Goal: Task Accomplishment & Management: Manage account settings

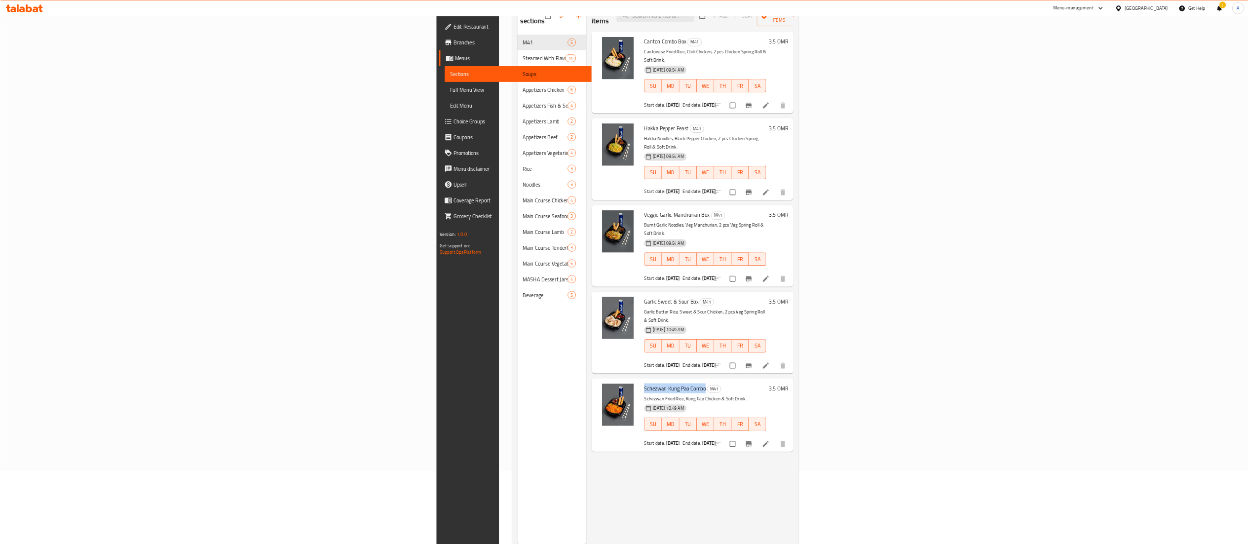
scroll to position [110, 0]
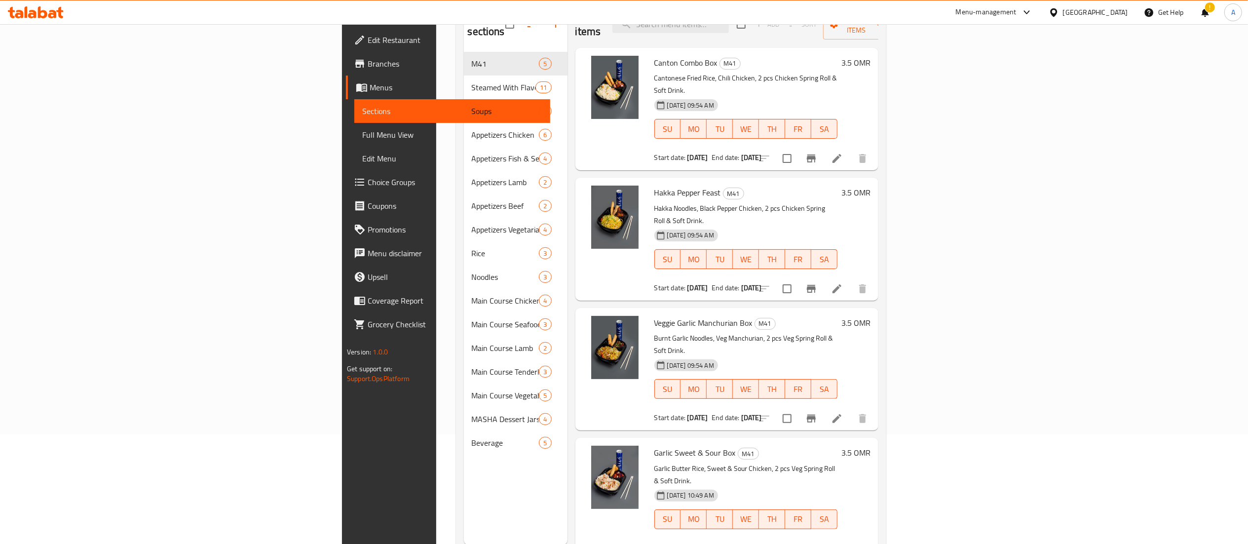
click at [40, 11] on icon at bounding box center [42, 12] width 9 height 12
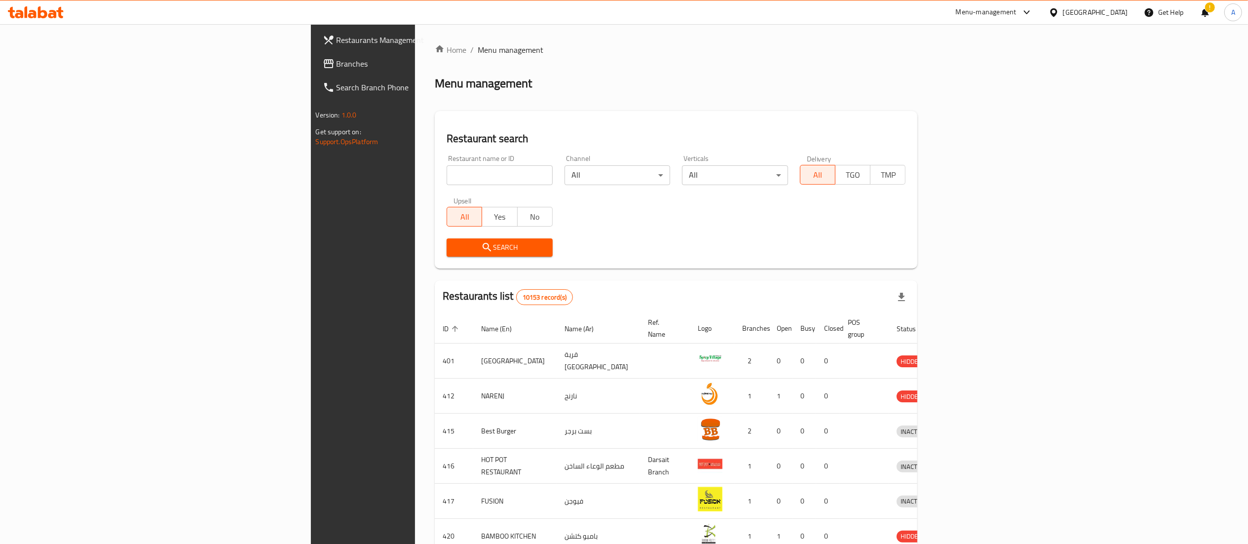
click at [447, 176] on input "search" at bounding box center [500, 175] width 106 height 20
type input "hezza"
click button "Search" at bounding box center [500, 247] width 106 height 18
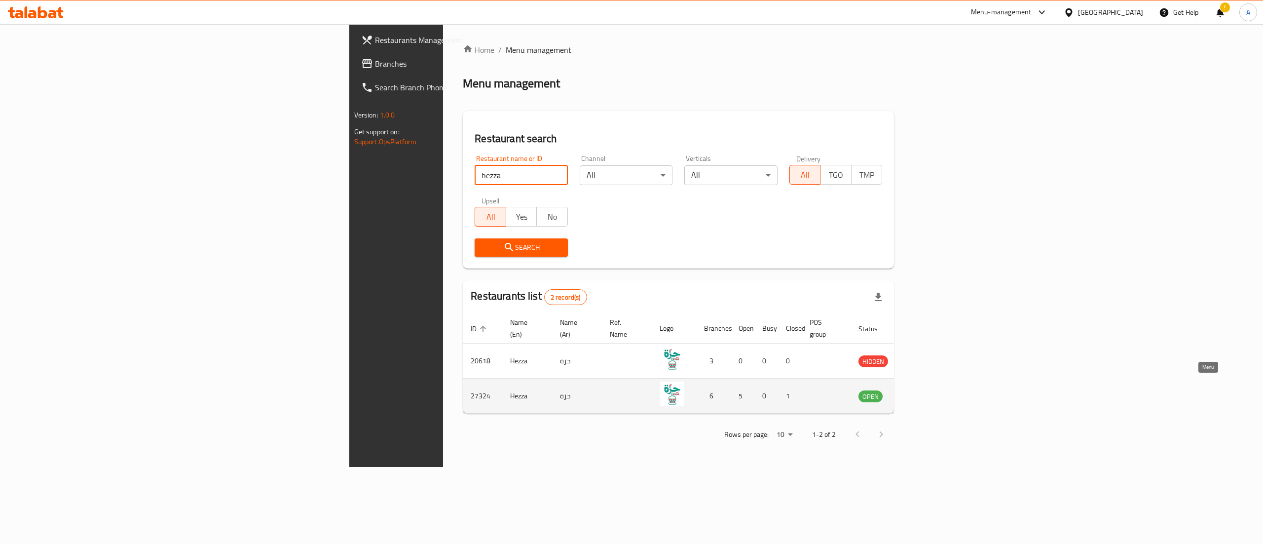
click at [922, 392] on icon "enhanced table" at bounding box center [916, 396] width 11 height 8
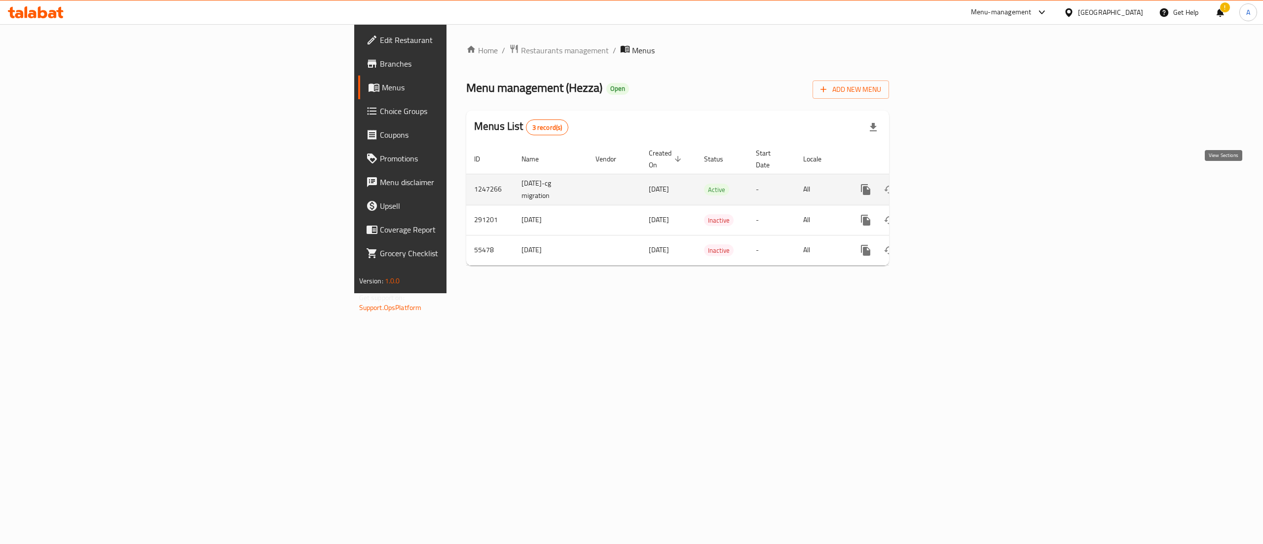
click at [943, 184] on icon "enhanced table" at bounding box center [937, 190] width 12 height 12
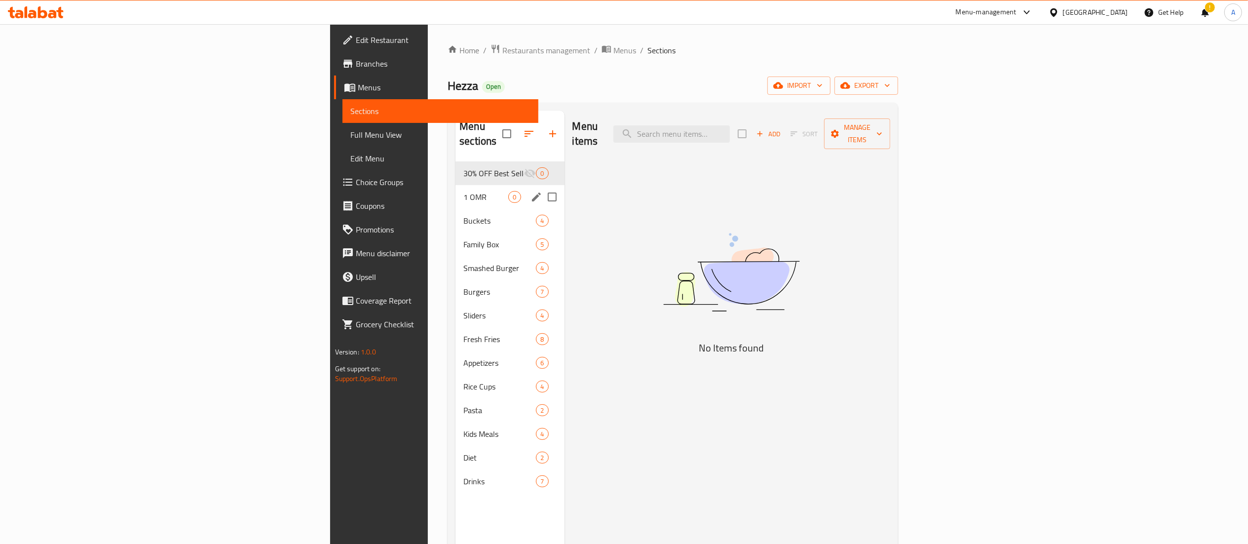
click at [455, 185] on div "1 OMR 0" at bounding box center [509, 197] width 109 height 24
click at [455, 209] on div "Buckets 4" at bounding box center [509, 221] width 109 height 24
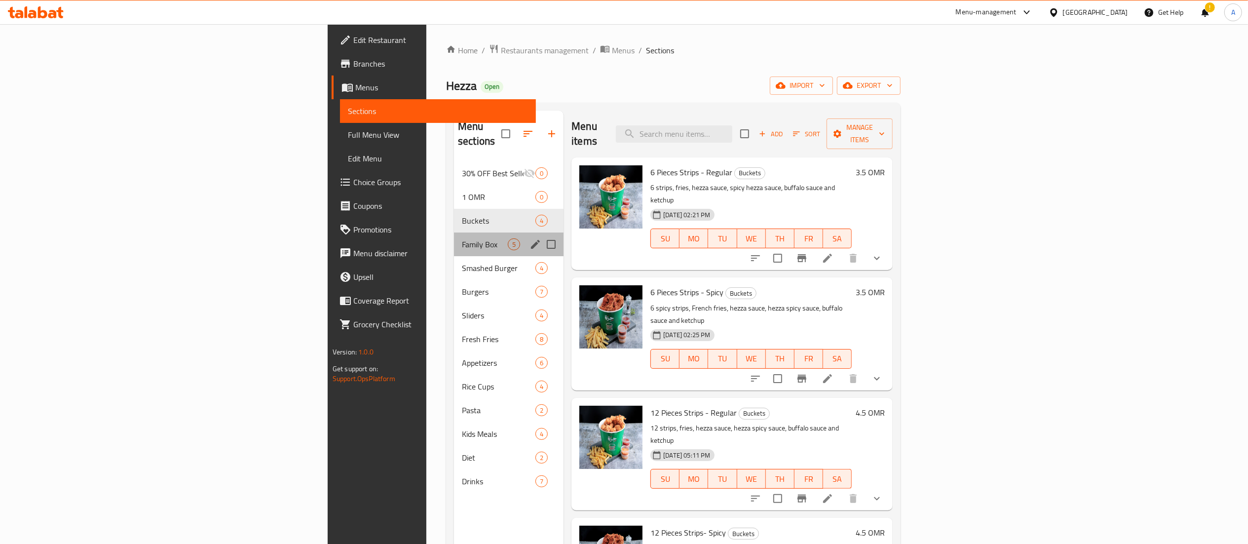
click at [454, 232] on div "Family Box 5" at bounding box center [509, 244] width 110 height 24
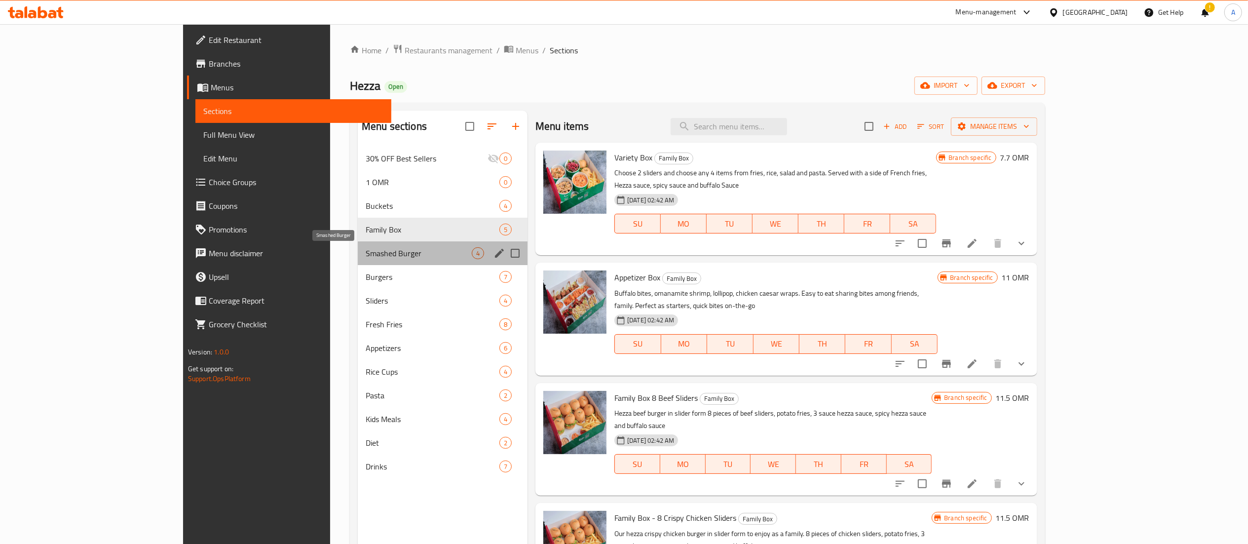
click at [366, 258] on span "Smashed Burger" at bounding box center [419, 253] width 106 height 12
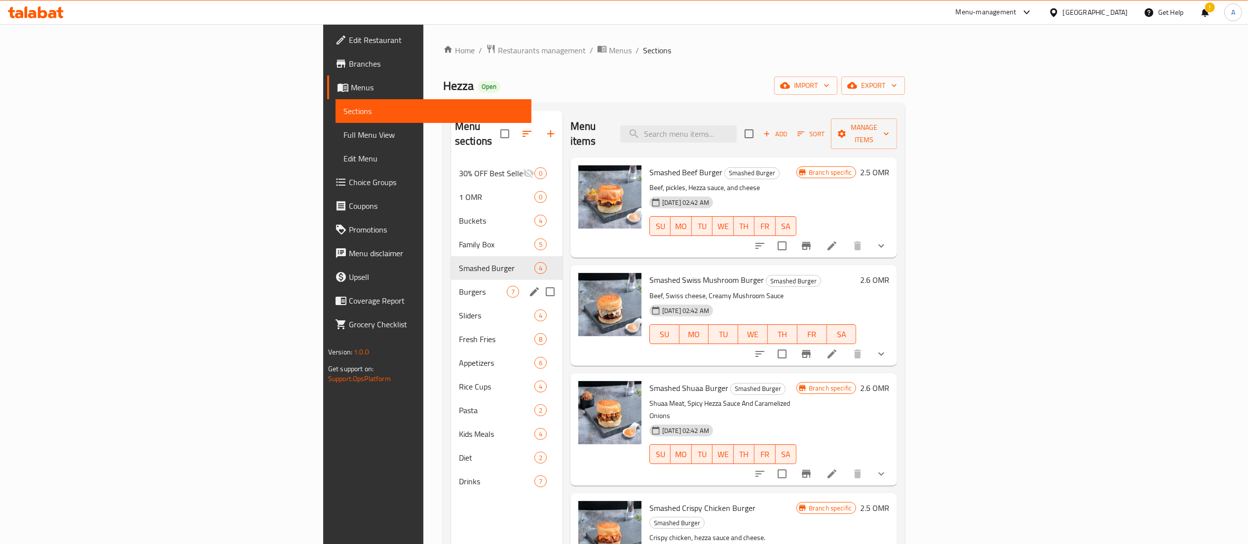
click at [451, 286] on div "Burgers 7" at bounding box center [507, 292] width 112 height 24
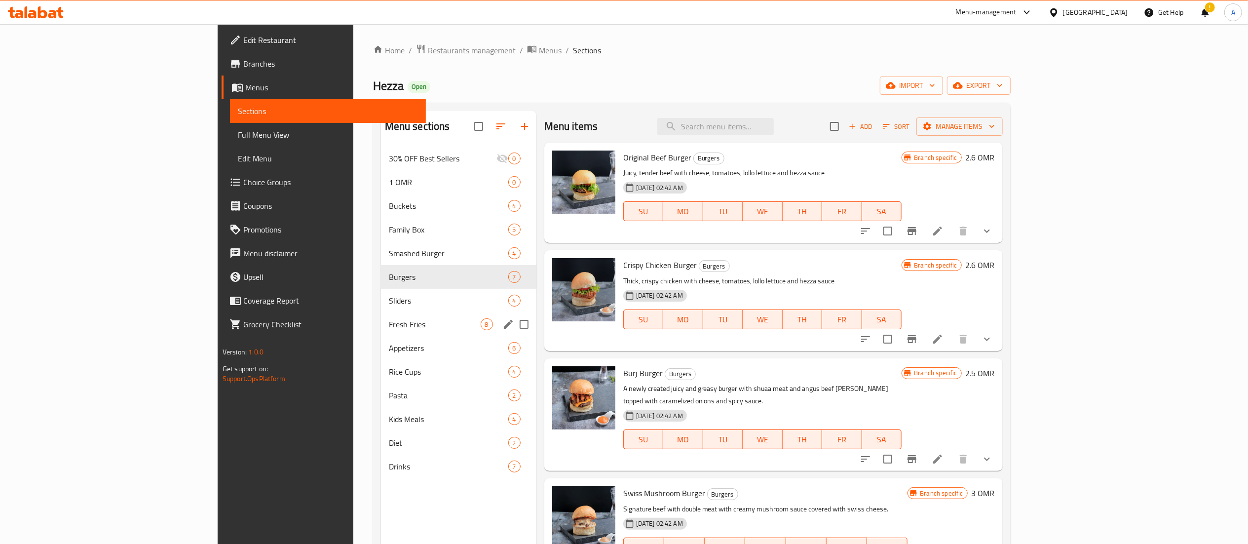
click at [381, 313] on div "Fresh Fries 8" at bounding box center [458, 324] width 155 height 24
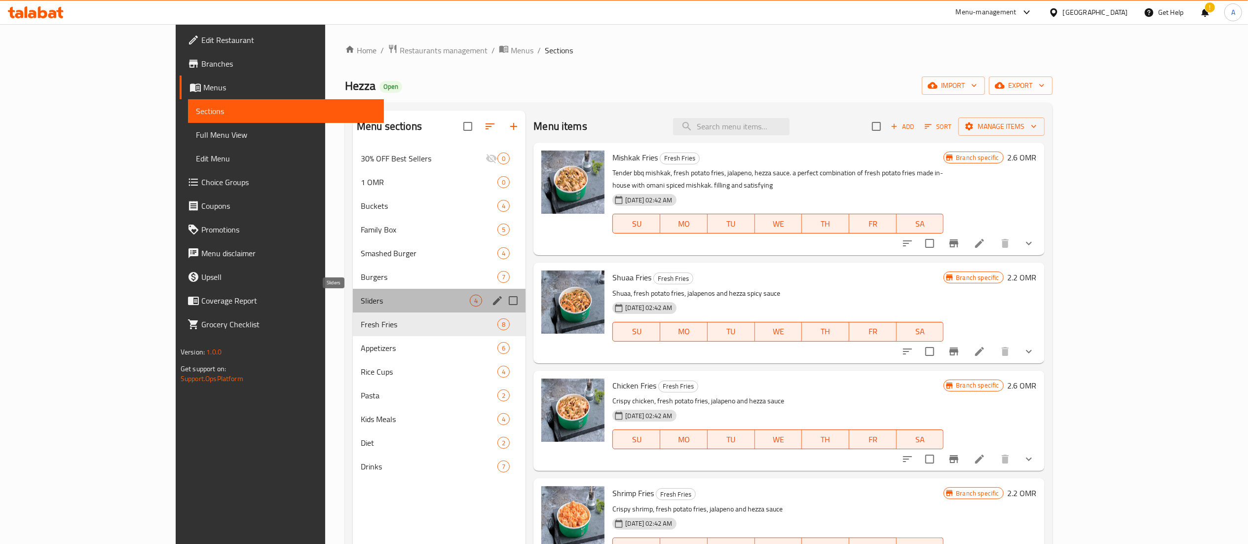
click at [361, 297] on span "Sliders" at bounding box center [415, 301] width 109 height 12
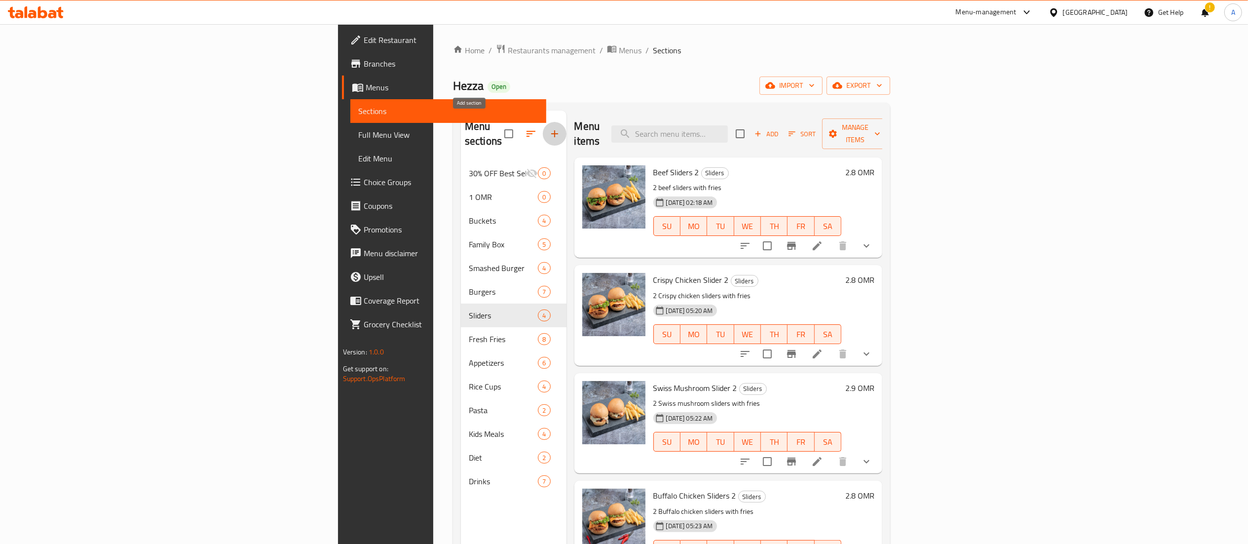
click at [549, 128] on icon "button" at bounding box center [555, 134] width 12 height 12
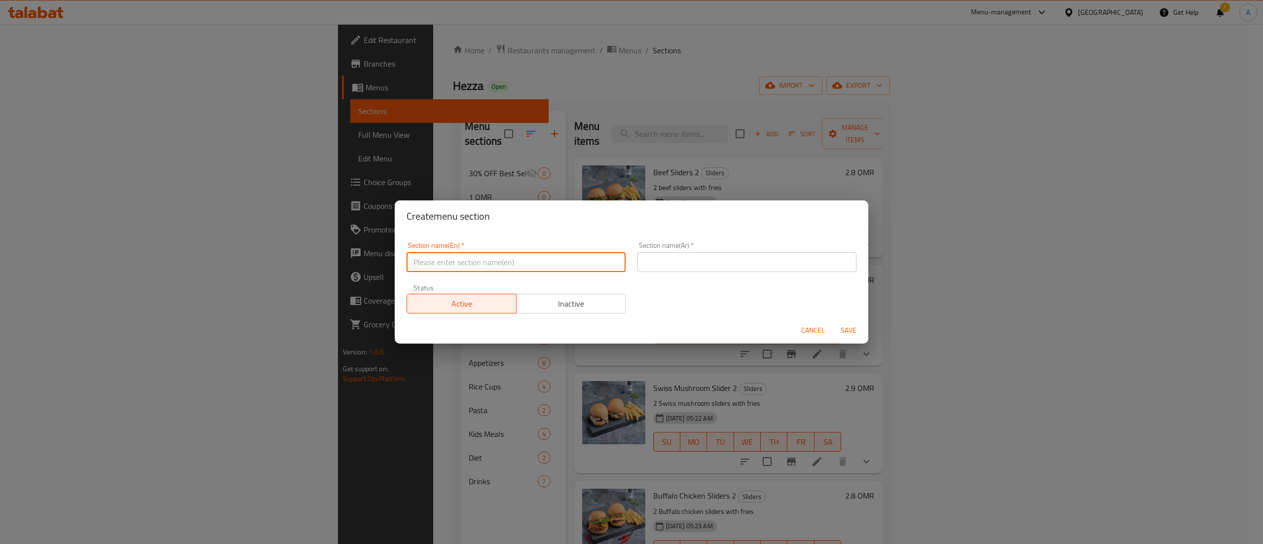
click at [443, 256] on input "text" at bounding box center [516, 262] width 219 height 20
type input "M41"
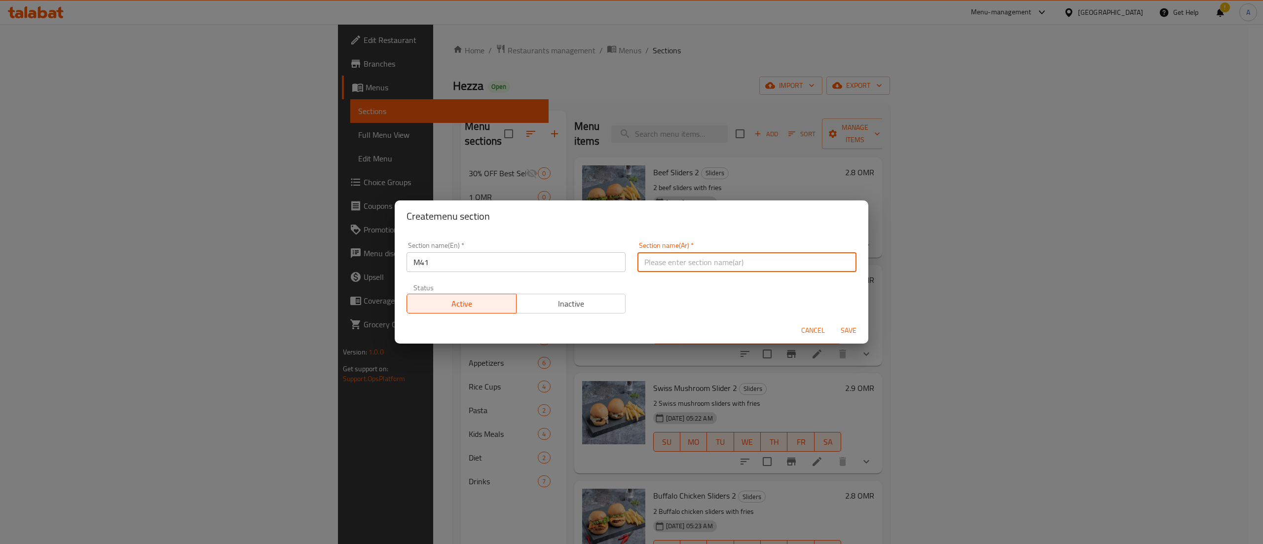
click at [723, 271] on input "text" at bounding box center [747, 262] width 219 height 20
type input "م41"
click at [849, 329] on span "Save" at bounding box center [849, 330] width 24 height 12
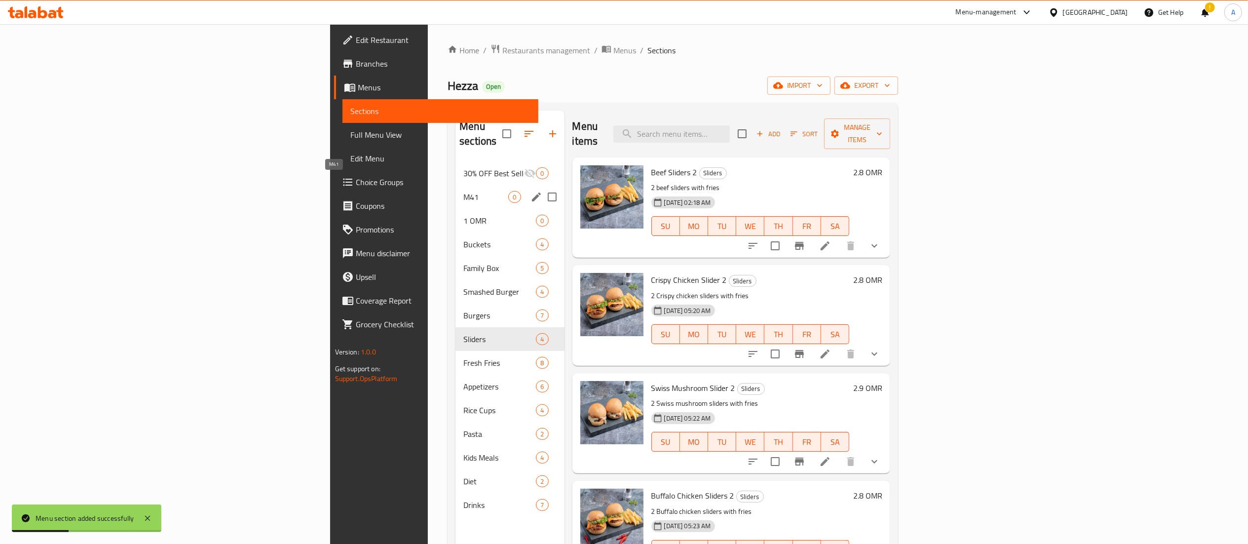
click at [463, 191] on span "M41" at bounding box center [485, 197] width 45 height 12
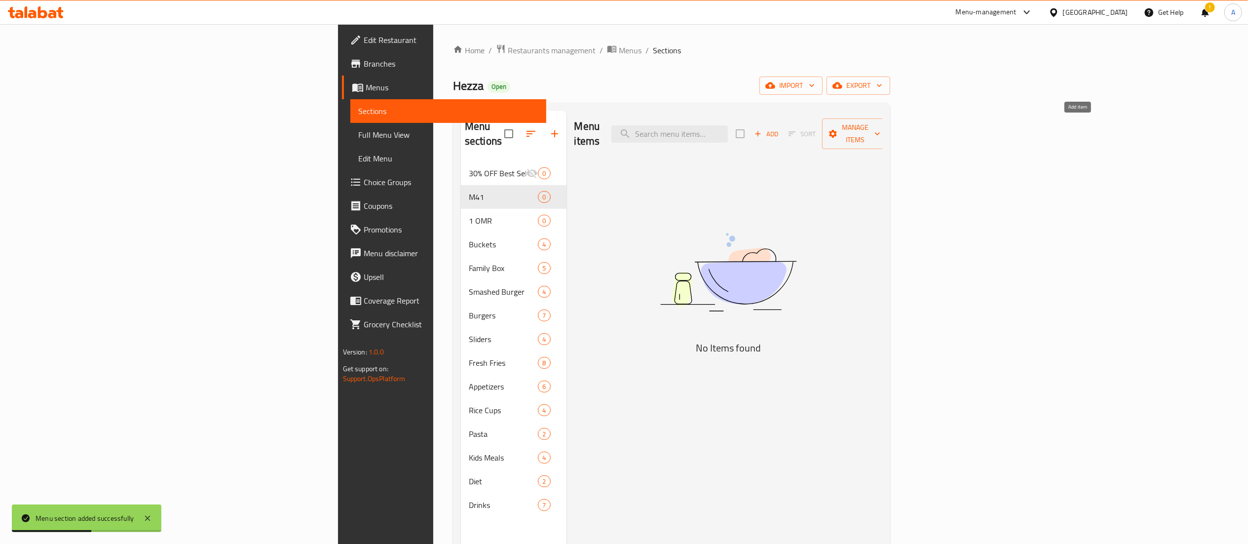
click at [780, 132] on span "Add" at bounding box center [766, 133] width 27 height 11
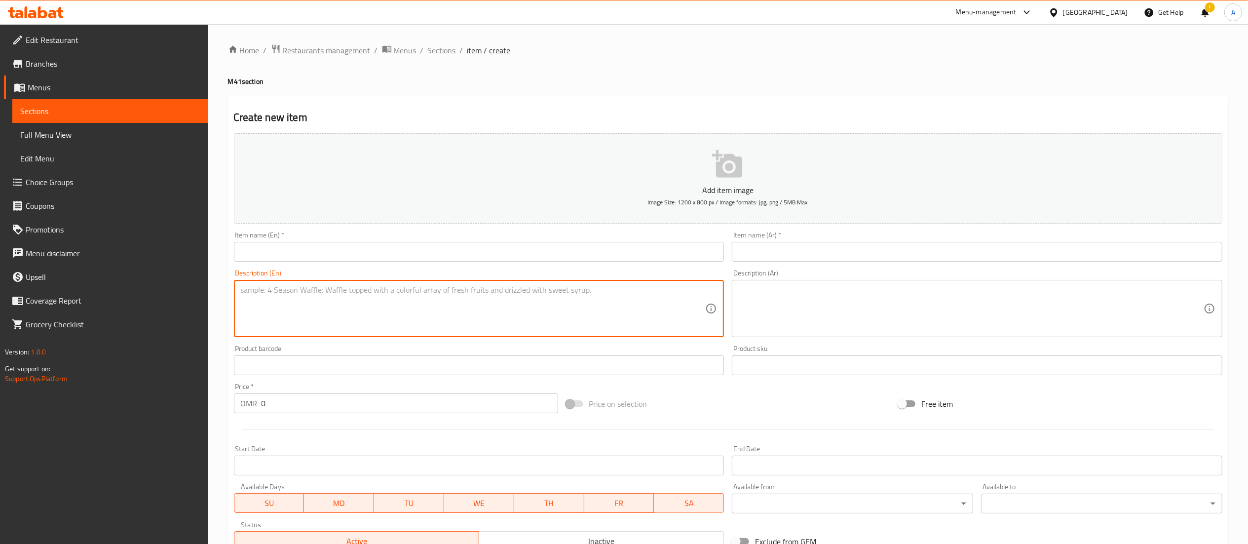
click at [449, 300] on textarea at bounding box center [473, 308] width 465 height 47
paste textarea "Crispy Burger with fries and a soft drink of your choice — the perfect trio"
type textarea "Crispy Burger with fries and a soft drink of your choice — the perfect trio."
click at [338, 254] on input "text" at bounding box center [479, 252] width 491 height 20
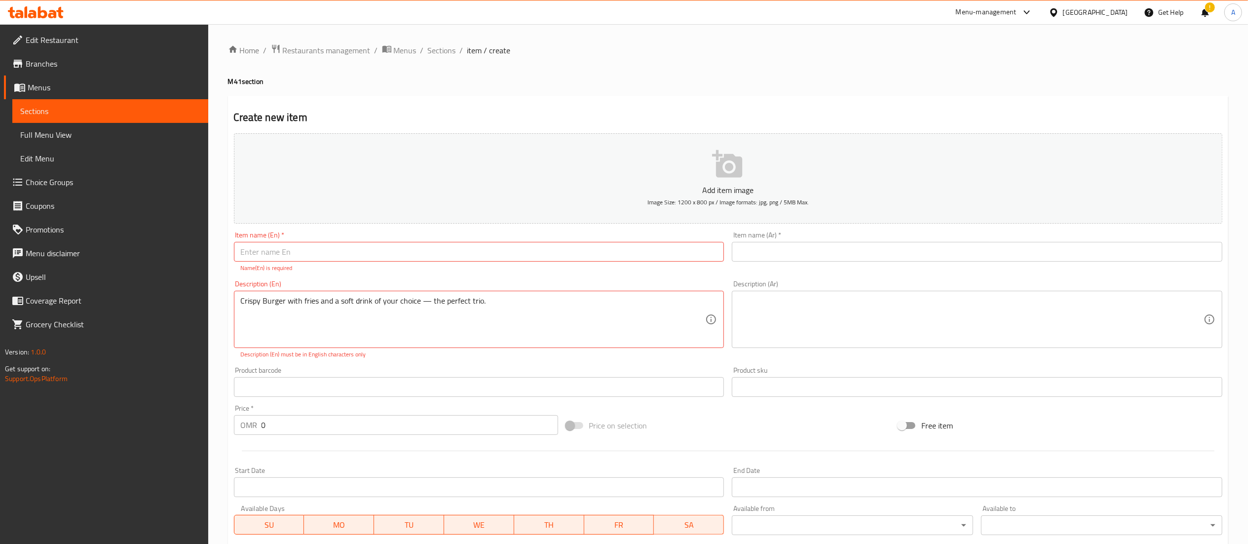
drag, startPoint x: 239, startPoint y: 294, endPoint x: 279, endPoint y: 298, distance: 40.2
click at [279, 298] on div "Crispy Burger with fries and a soft drink of your choice — the perfect trio. De…" at bounding box center [479, 319] width 491 height 57
drag, startPoint x: 284, startPoint y: 303, endPoint x: 229, endPoint y: 309, distance: 55.2
click at [230, 309] on div "Description (En) Crispy Burger with fries and a soft drink of your choice — the…" at bounding box center [479, 319] width 498 height 86
click at [263, 258] on input "text" at bounding box center [479, 252] width 491 height 20
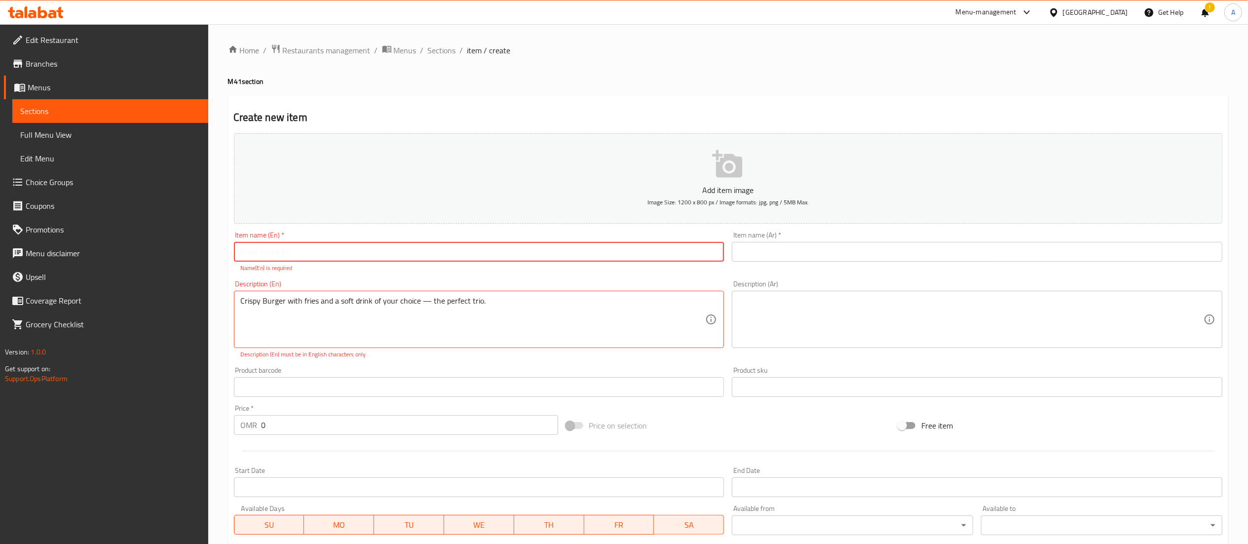
paste input "Crispy Burger"
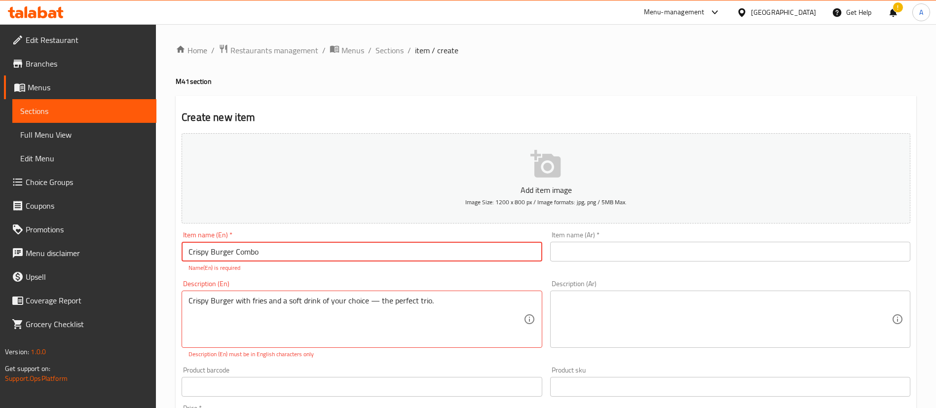
click at [322, 244] on input "Crispy Burger Combo" at bounding box center [362, 252] width 360 height 20
click at [323, 244] on input "Crispy Burger Combo" at bounding box center [362, 252] width 360 height 20
type input "Crispy Burger Combo"
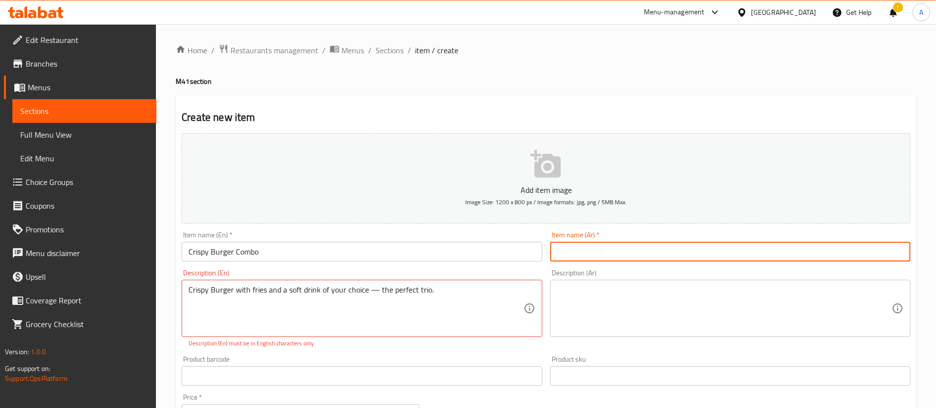
drag, startPoint x: 574, startPoint y: 254, endPoint x: 503, endPoint y: 279, distance: 74.9
click at [574, 254] on input "text" at bounding box center [730, 252] width 360 height 20
paste input "كومبو برجر مقرمش"
type input "كومبو برجر مقرمش"
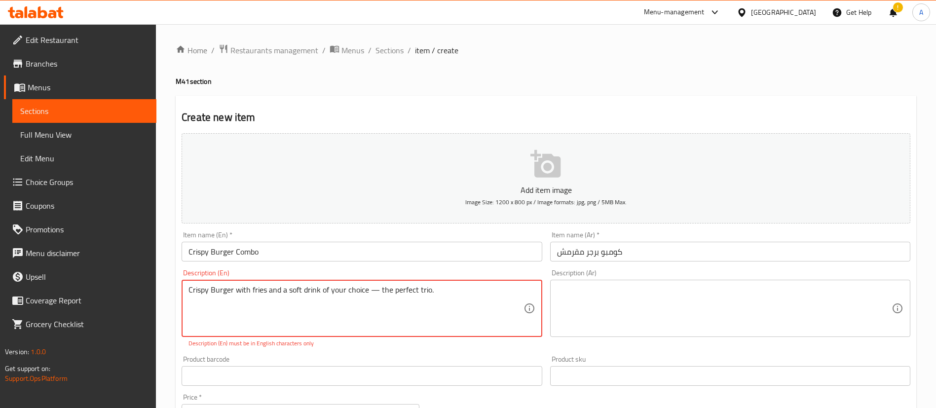
click at [415, 291] on textarea "Crispy Burger with fries and a soft drink of your choice — the perfect trio." at bounding box center [356, 308] width 335 height 47
click at [634, 291] on textarea at bounding box center [724, 308] width 335 height 47
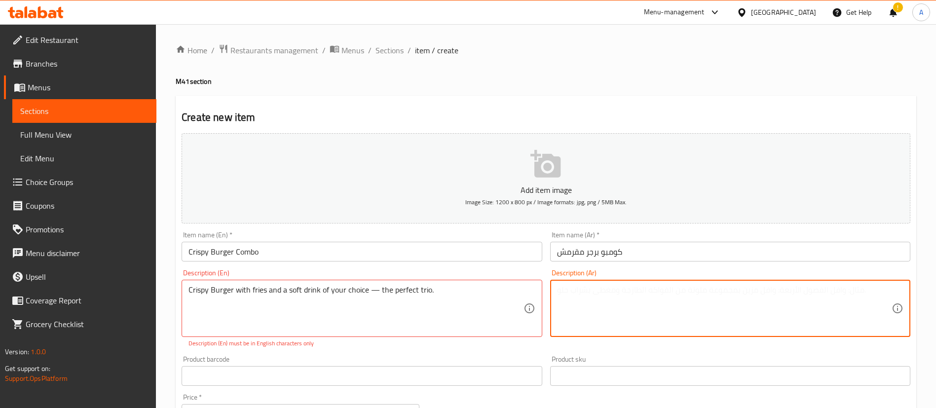
paste textarea "برجر مقرمش مع بطاطس مقلية ومشروب غازي من اختيارك - الثلاثي المثالي."
type textarea "برجر مقرمش مع بطاطس مقلية ومشروب غازي من اختيارك - الثلاثي المثالي."
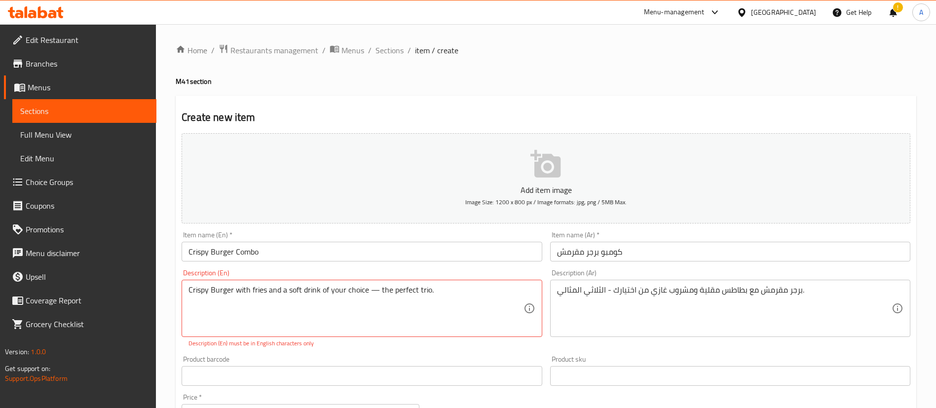
drag, startPoint x: 598, startPoint y: 45, endPoint x: 583, endPoint y: 119, distance: 75.4
click at [598, 45] on ol "Home / Restaurants management / Menus / Sections / item / create" at bounding box center [546, 50] width 741 height 13
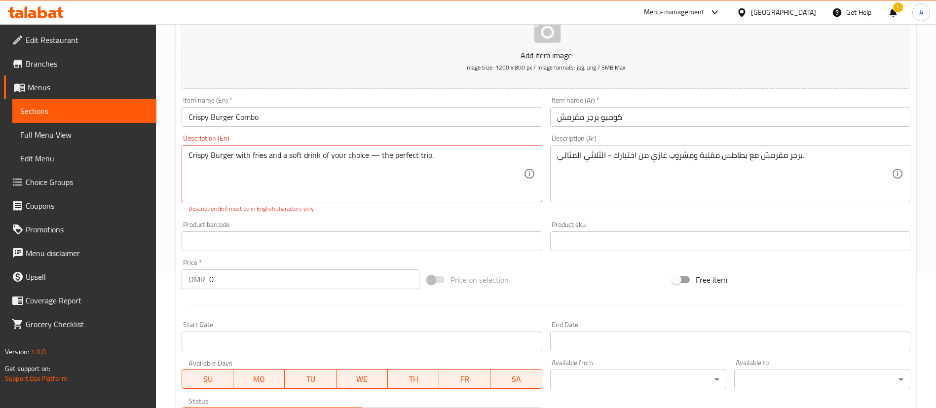
scroll to position [148, 0]
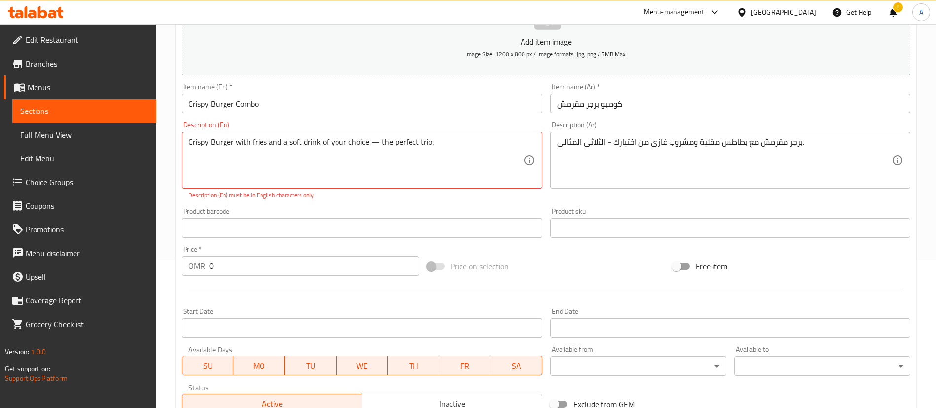
click at [497, 196] on p "Description (En) must be in English characters only" at bounding box center [362, 195] width 346 height 9
drag, startPoint x: 235, startPoint y: 268, endPoint x: 196, endPoint y: 267, distance: 39.0
click at [196, 267] on div "OMR 0 Price *" at bounding box center [301, 266] width 238 height 20
type input "3"
click at [236, 246] on div "Price   * OMR 3 Price *" at bounding box center [301, 261] width 238 height 30
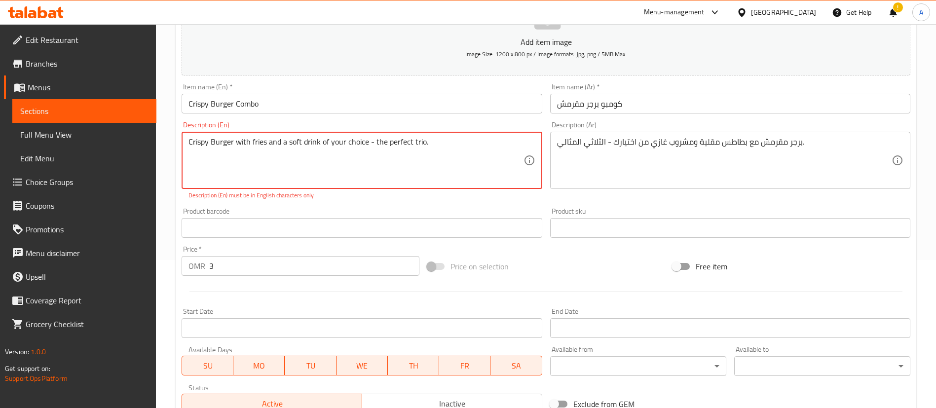
type textarea "Crispy Burger with fries and a soft drink of your choice - the perfect trio."
click at [379, 208] on div "Product barcode Product barcode" at bounding box center [362, 223] width 360 height 30
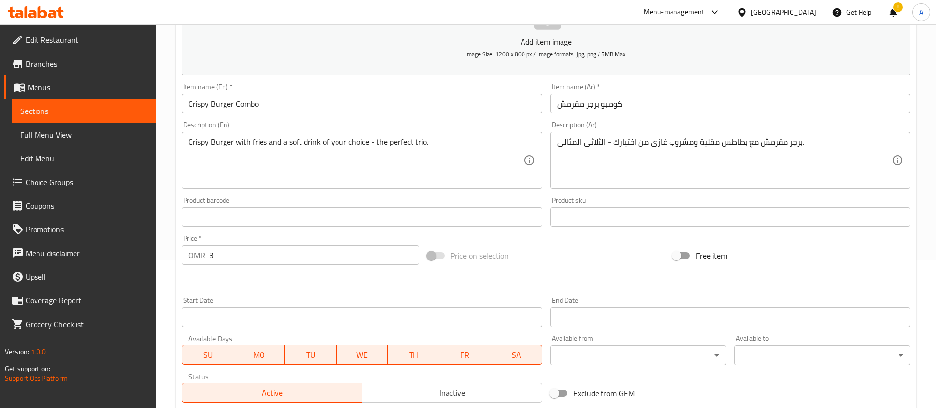
click at [366, 197] on div "Product barcode Product barcode" at bounding box center [362, 212] width 360 height 30
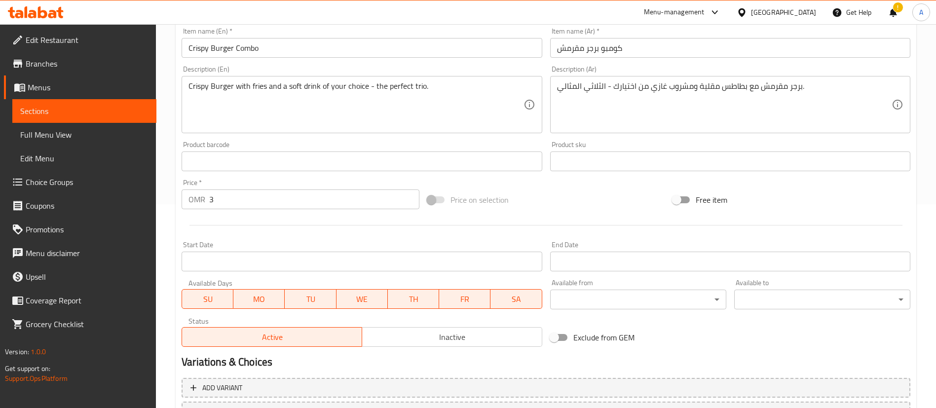
scroll to position [289, 0]
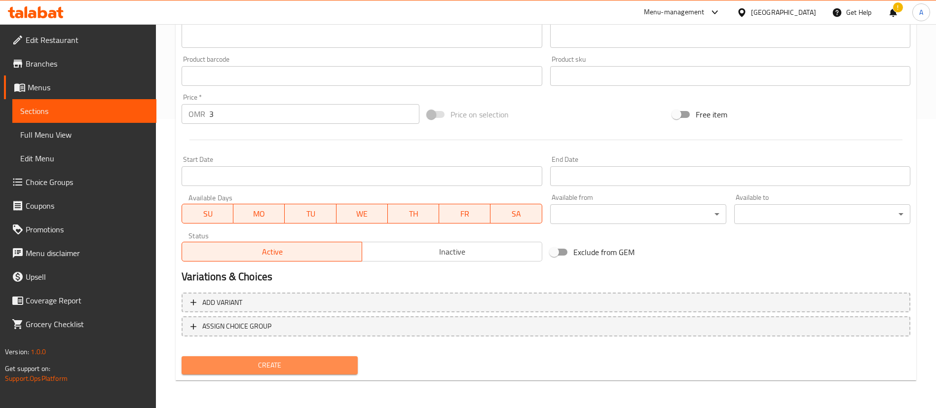
click at [297, 363] on span "Create" at bounding box center [269, 365] width 160 height 12
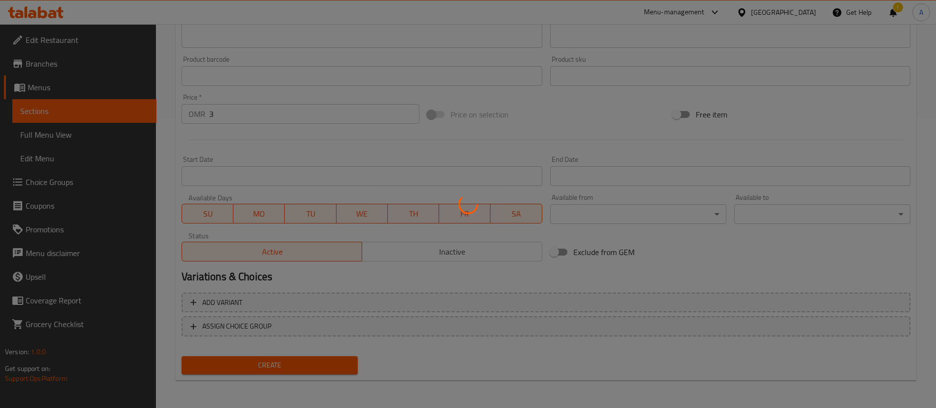
type input "0"
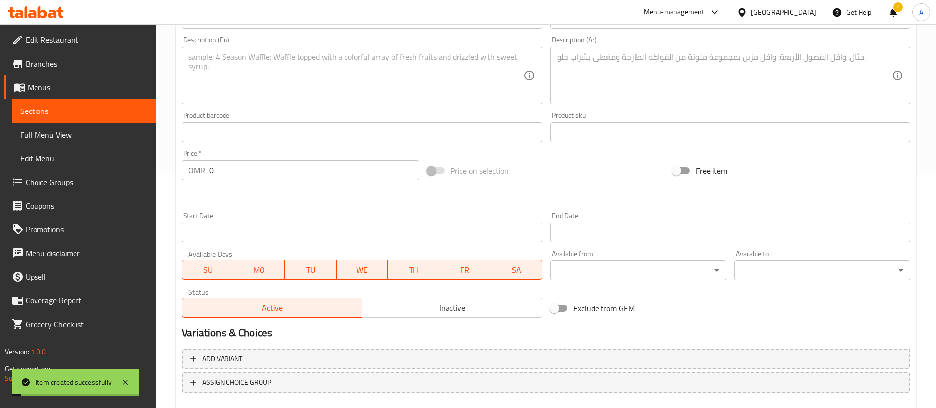
scroll to position [0, 0]
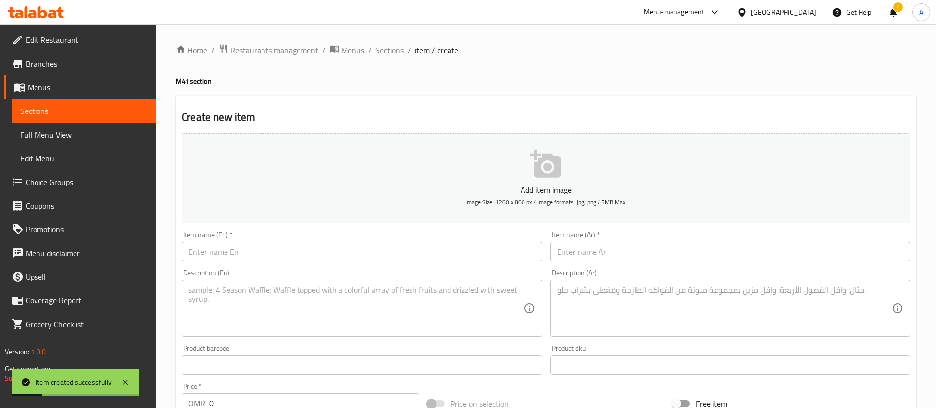
click at [383, 44] on span "Sections" at bounding box center [390, 50] width 28 height 12
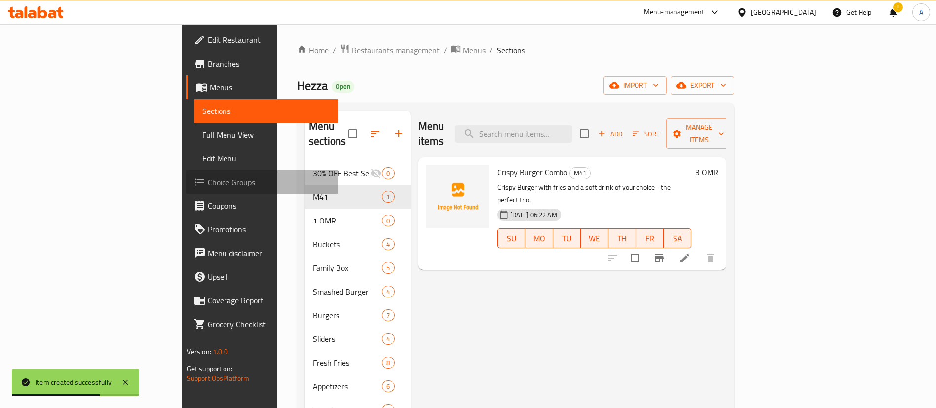
click at [208, 180] on span "Choice Groups" at bounding box center [269, 182] width 123 height 12
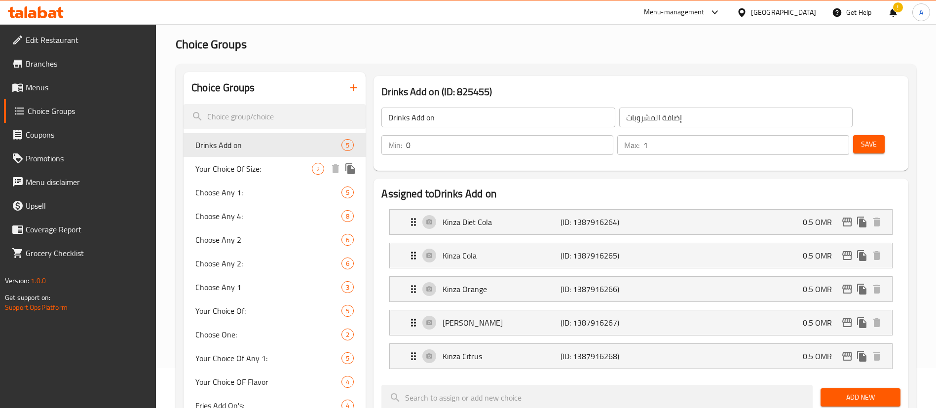
scroll to position [39, 0]
click at [351, 91] on icon "button" at bounding box center [354, 88] width 12 height 12
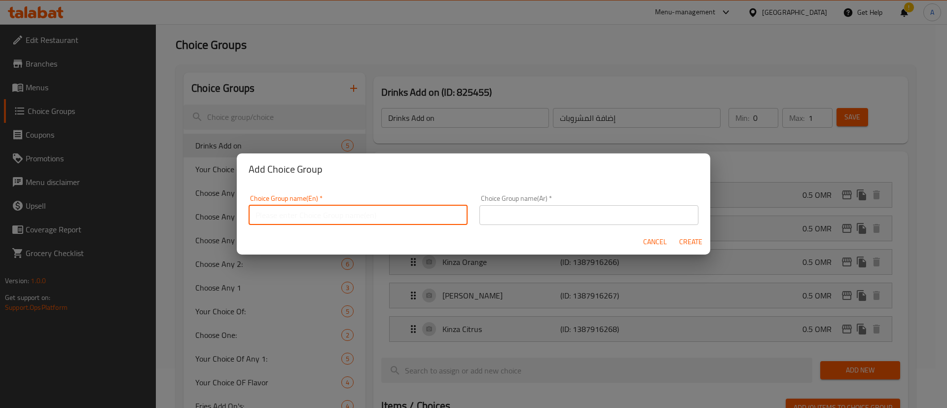
click at [414, 211] on input "text" at bounding box center [358, 215] width 219 height 20
type input "Your Choice Of Drink"
drag, startPoint x: 518, startPoint y: 220, endPoint x: 525, endPoint y: 223, distance: 8.0
click at [518, 220] on input "text" at bounding box center [589, 215] width 219 height 20
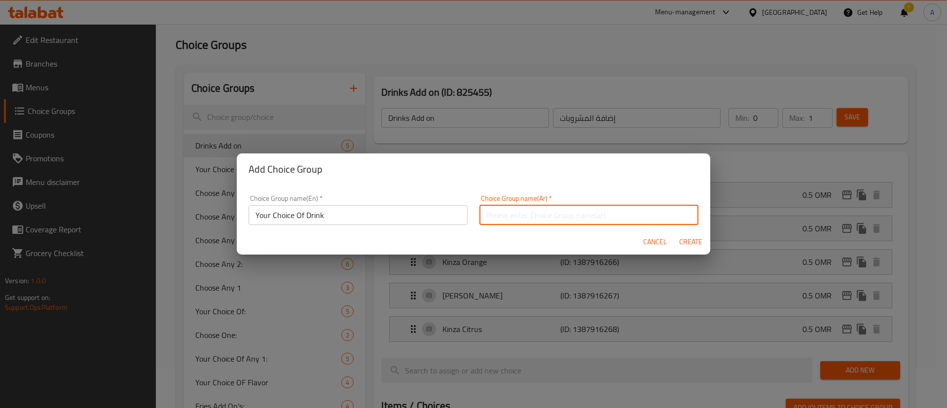
type input "اختر المشروب"
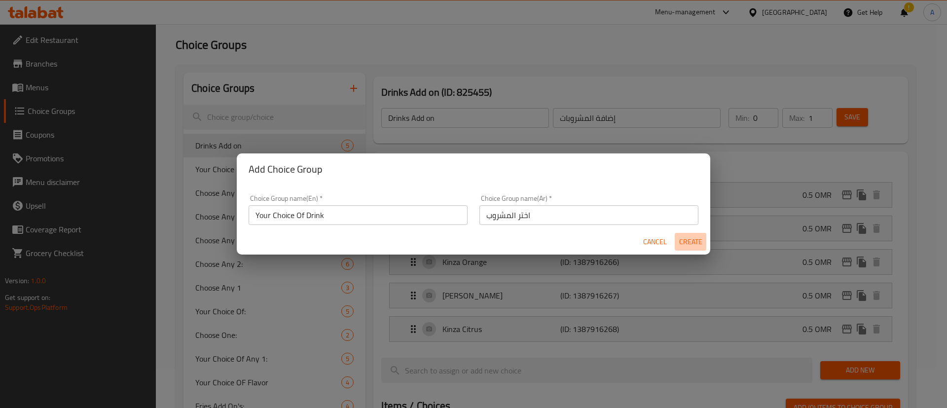
click at [693, 242] on span "Create" at bounding box center [691, 242] width 24 height 12
type input "Your Choice Of Drink"
type input "اختر المشروب"
type input "0"
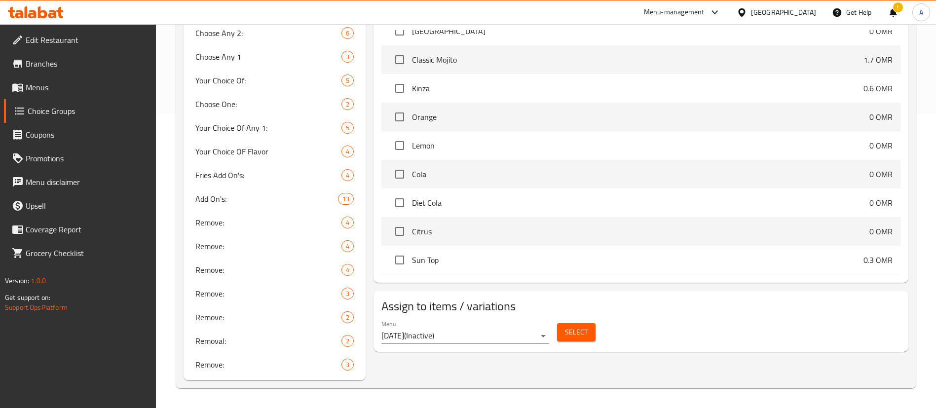
scroll to position [3856, 0]
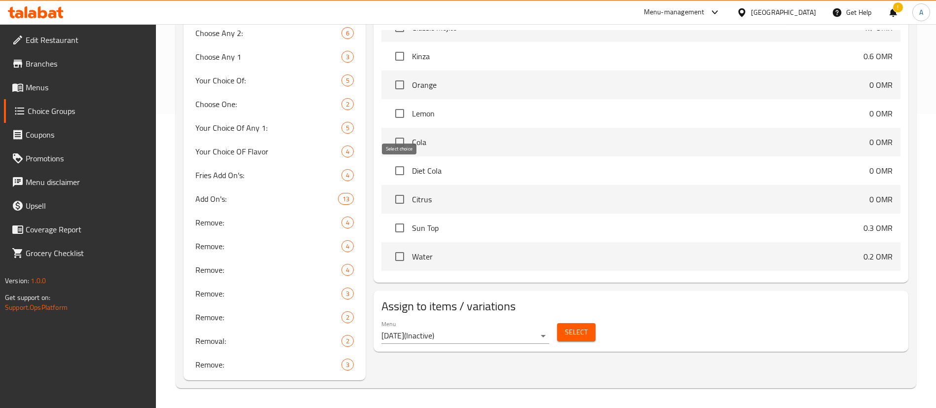
click at [392, 189] on input "checkbox" at bounding box center [399, 199] width 21 height 21
checkbox input "true"
click at [395, 160] on input "checkbox" at bounding box center [399, 170] width 21 height 21
checkbox input "true"
drag, startPoint x: 395, startPoint y: 119, endPoint x: 397, endPoint y: 110, distance: 9.5
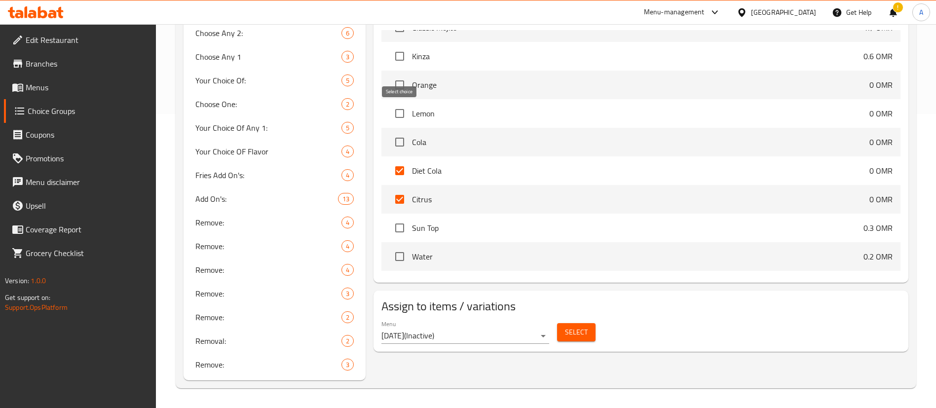
click at [395, 132] on input "checkbox" at bounding box center [399, 142] width 21 height 21
checkbox input "true"
click at [397, 103] on input "checkbox" at bounding box center [399, 113] width 21 height 21
checkbox input "true"
click at [396, 75] on input "checkbox" at bounding box center [399, 85] width 21 height 21
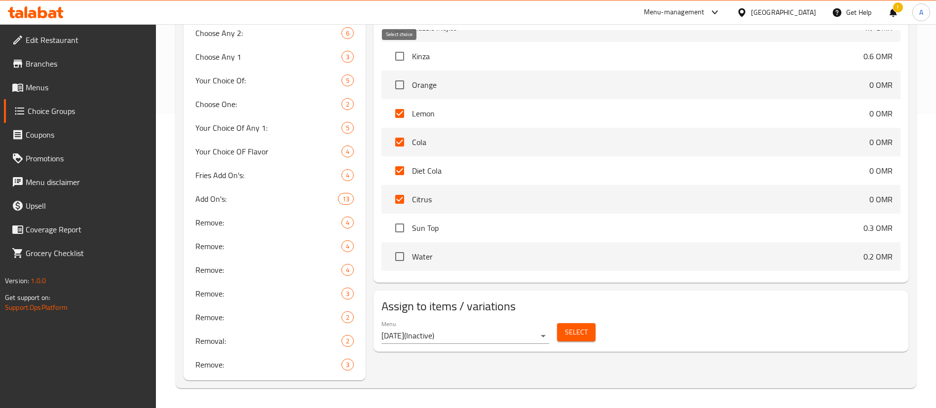
checkbox input "true"
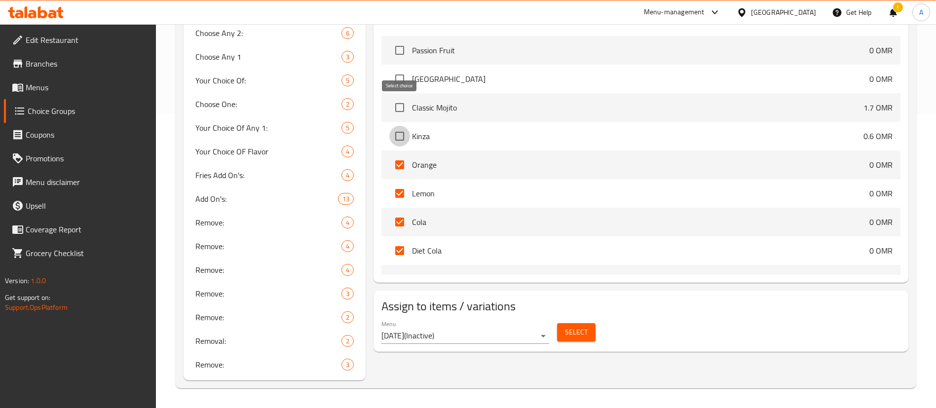
click at [398, 126] on input "checkbox" at bounding box center [399, 136] width 21 height 21
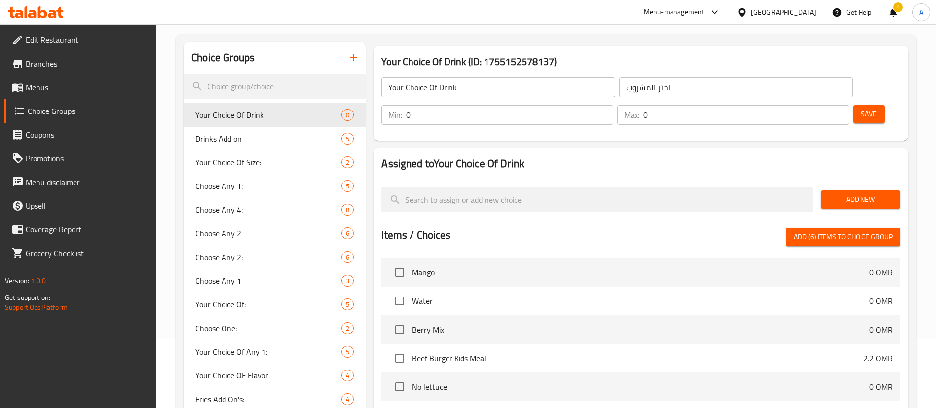
scroll to position [0, 0]
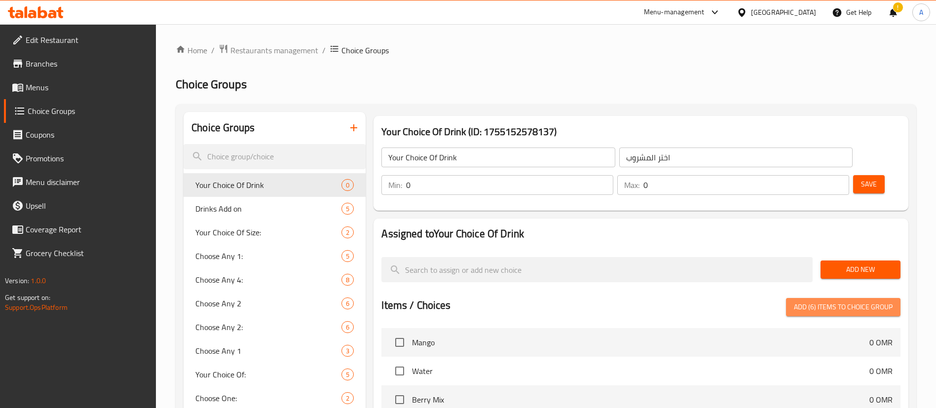
click at [856, 298] on button "Add (6) items to choice group" at bounding box center [843, 307] width 114 height 18
checkbox input "false"
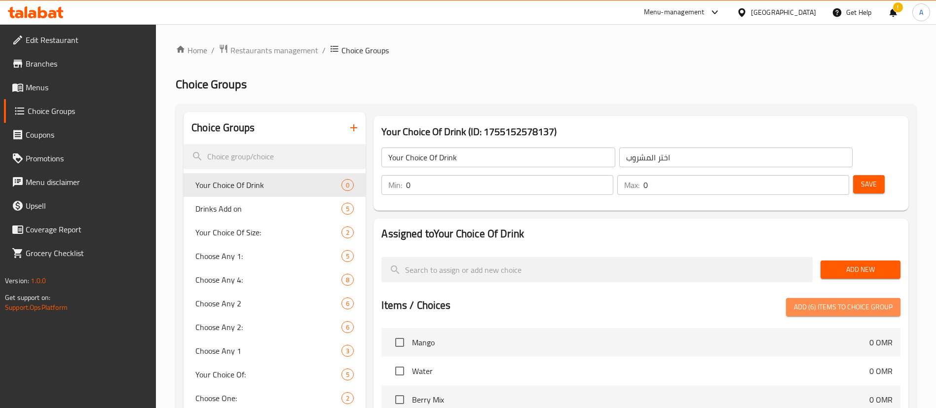
checkbox input "false"
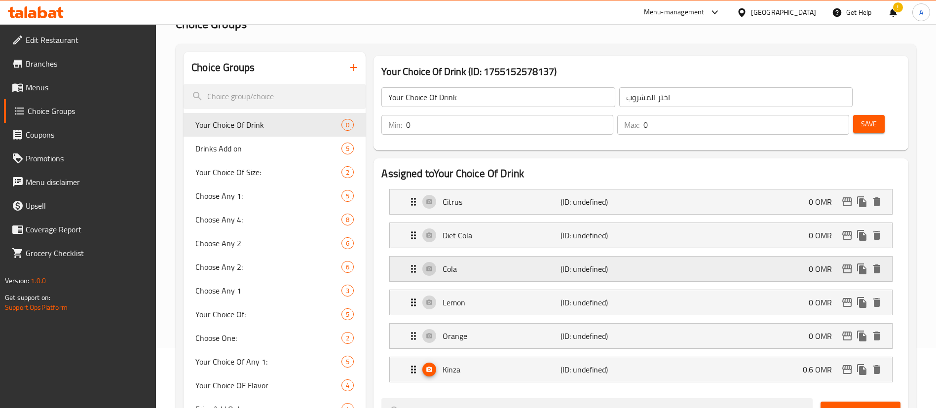
scroll to position [74, 0]
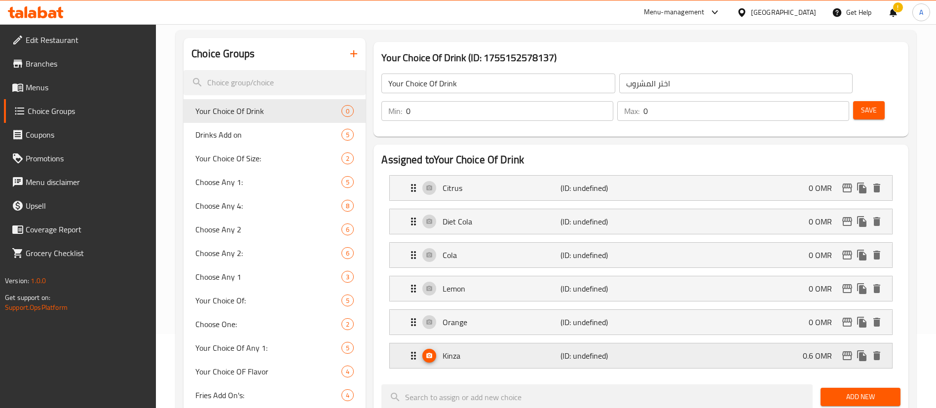
click at [769, 343] on div "Kinza (ID: undefined) 0.6 OMR" at bounding box center [644, 355] width 473 height 25
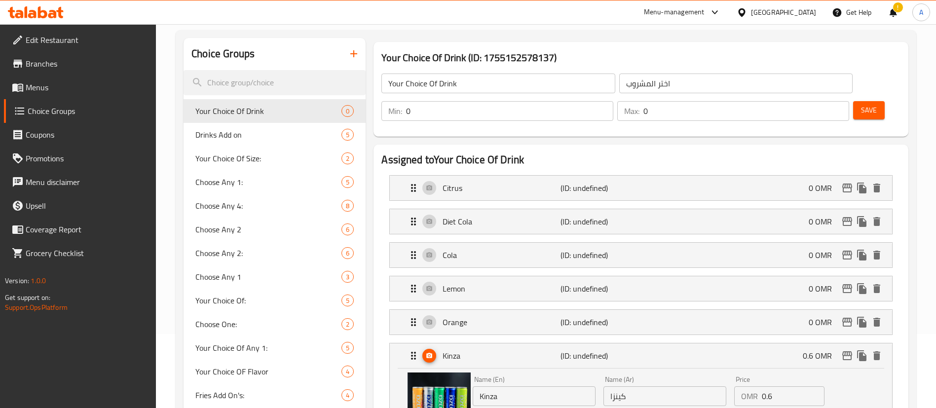
click at [770, 386] on input "0.6" at bounding box center [793, 396] width 63 height 20
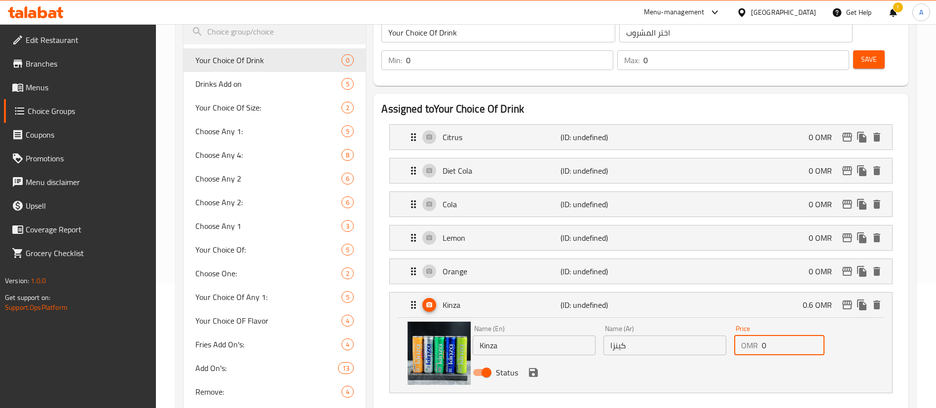
scroll to position [148, 0]
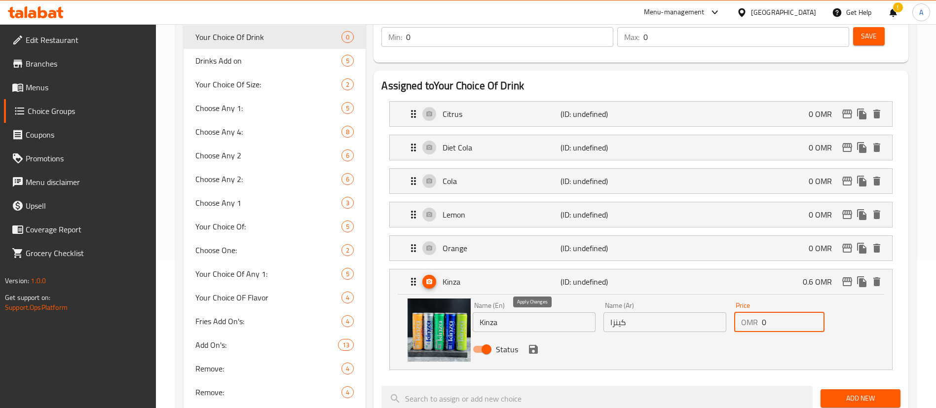
click at [532, 343] on icon "save" at bounding box center [534, 349] width 12 height 12
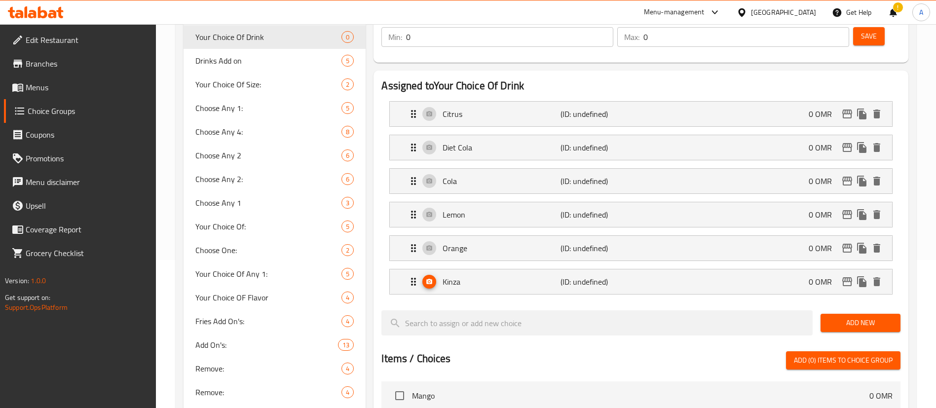
type input "0"
click at [551, 242] on p "Orange" at bounding box center [501, 248] width 117 height 12
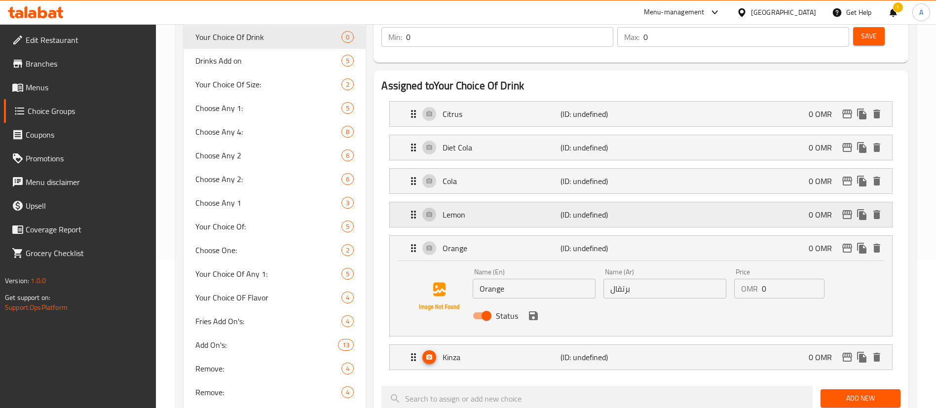
click at [547, 209] on p "Lemon" at bounding box center [501, 215] width 117 height 12
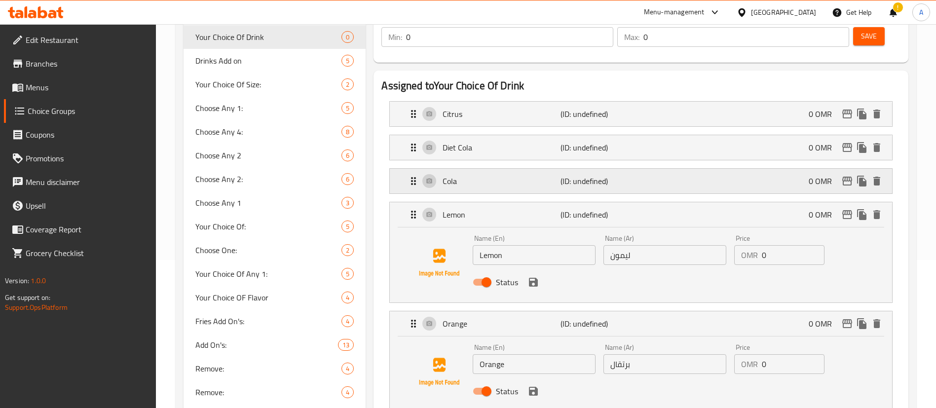
click at [548, 175] on p "Cola" at bounding box center [501, 181] width 117 height 12
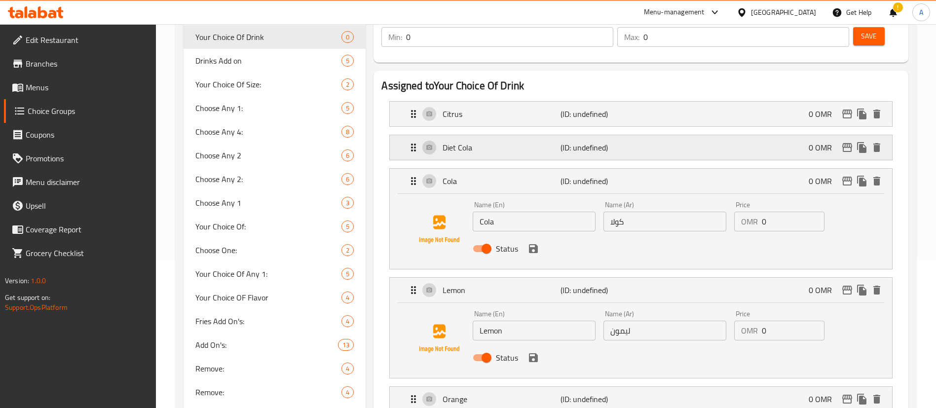
click at [548, 142] on p "Diet Cola" at bounding box center [501, 148] width 117 height 12
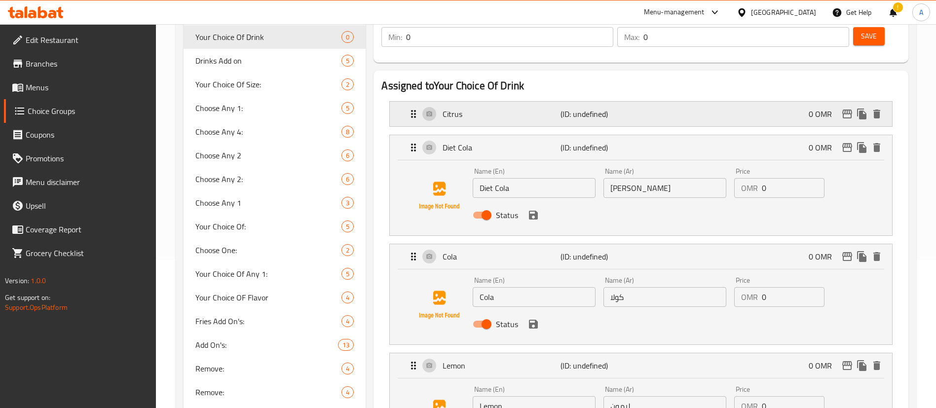
click at [547, 108] on p "Citrus" at bounding box center [501, 114] width 117 height 12
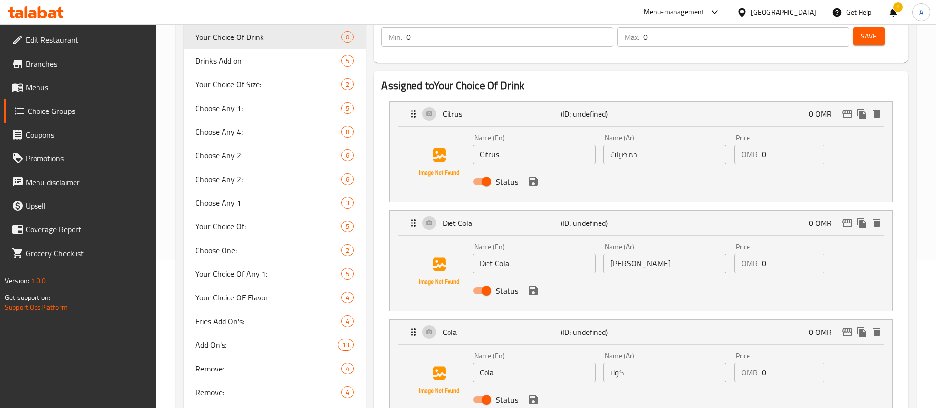
scroll to position [74, 0]
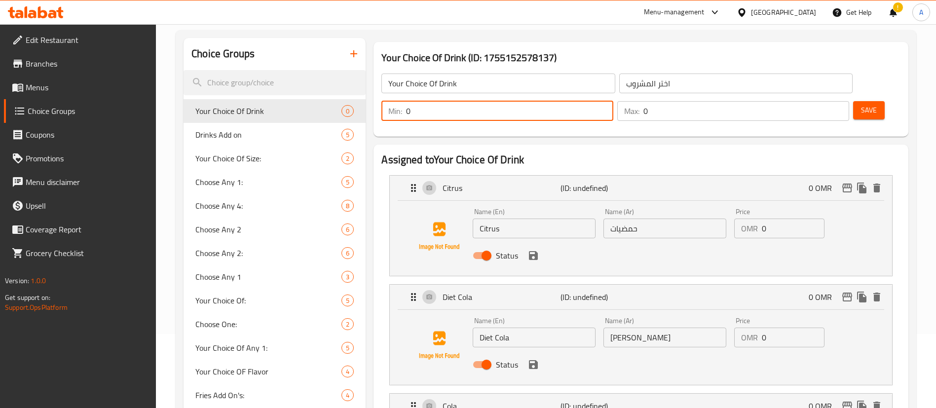
drag, startPoint x: 760, startPoint y: 84, endPoint x: 745, endPoint y: 84, distance: 15.3
click at [613, 101] on div "Min: 0 ​" at bounding box center [497, 111] width 232 height 20
type input "1"
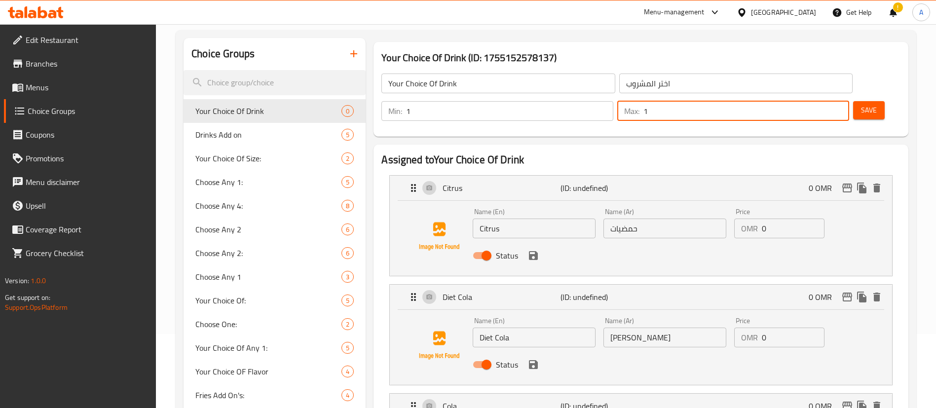
drag, startPoint x: 810, startPoint y: 84, endPoint x: 824, endPoint y: 84, distance: 13.3
click at [824, 101] on input "1" at bounding box center [747, 111] width 206 height 20
type input "1"
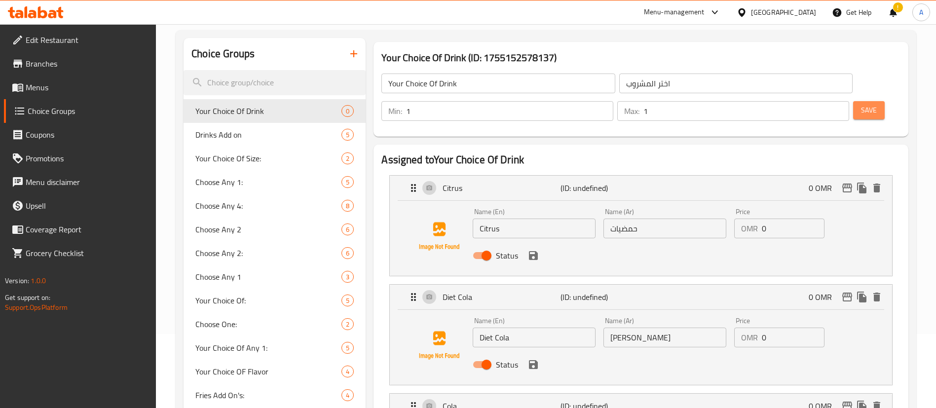
click at [861, 104] on span "Save" at bounding box center [869, 110] width 16 height 12
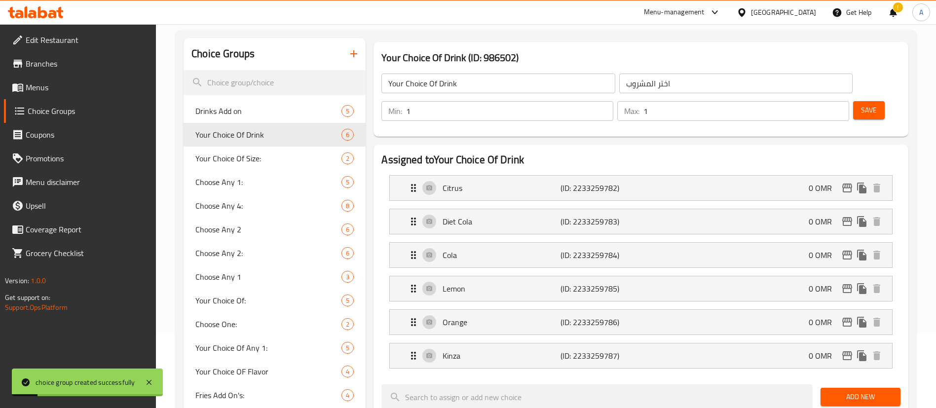
click at [70, 89] on span "Menus" at bounding box center [87, 87] width 123 height 12
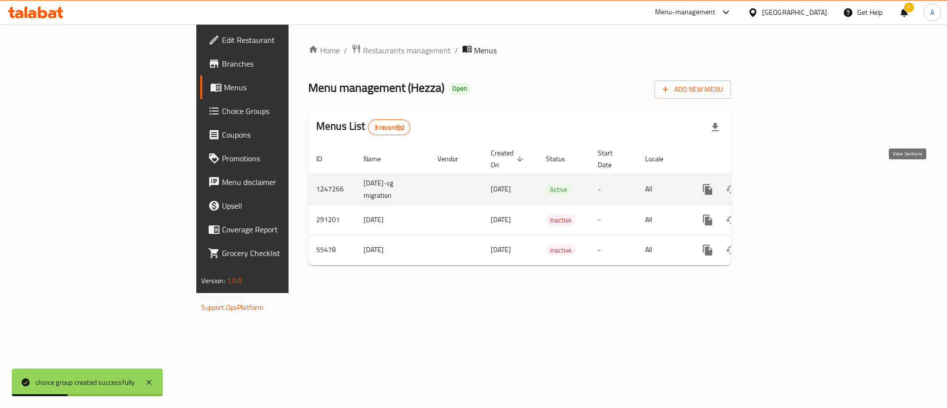
click at [791, 178] on link "enhanced table" at bounding box center [779, 190] width 24 height 24
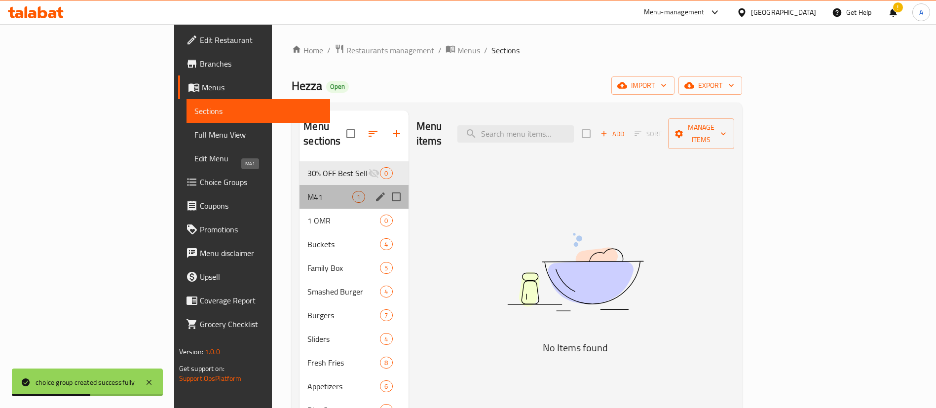
click at [307, 191] on span "M41" at bounding box center [329, 197] width 45 height 12
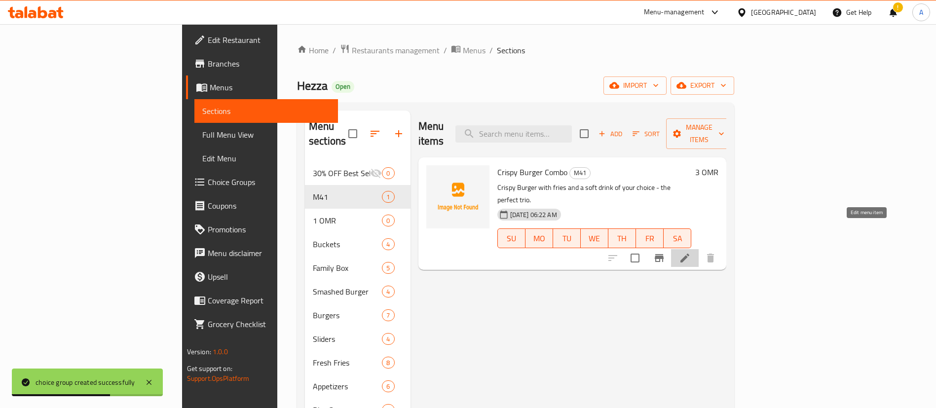
click at [691, 252] on icon at bounding box center [685, 258] width 12 height 12
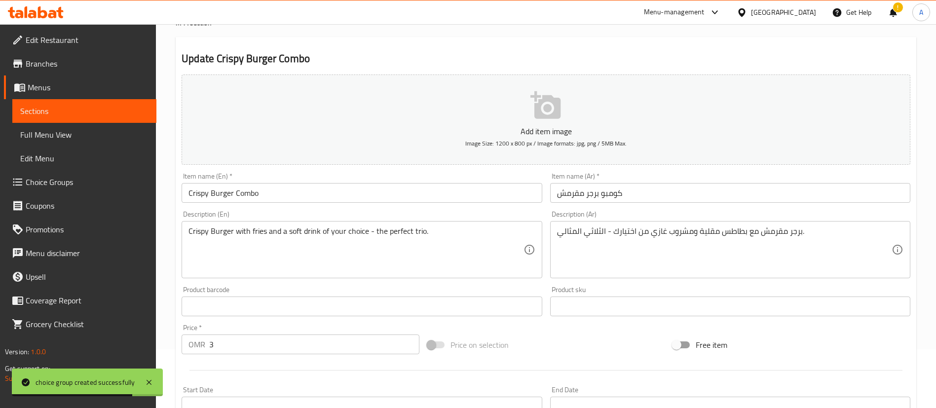
scroll to position [289, 0]
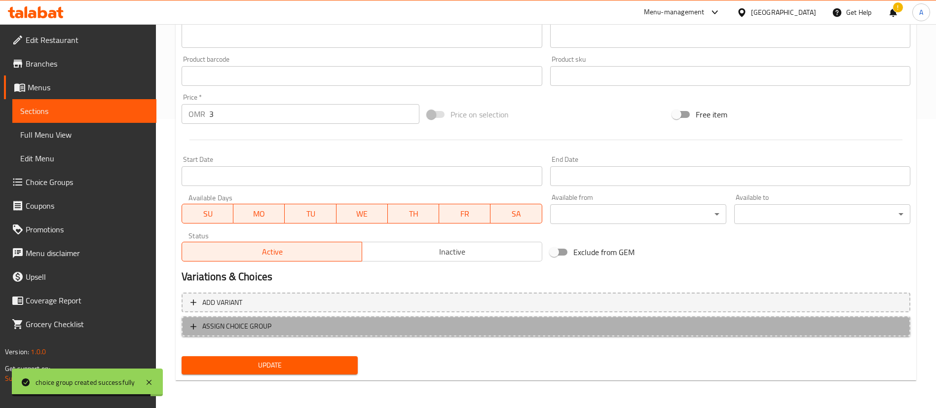
click at [429, 326] on span "ASSIGN CHOICE GROUP" at bounding box center [545, 326] width 711 height 12
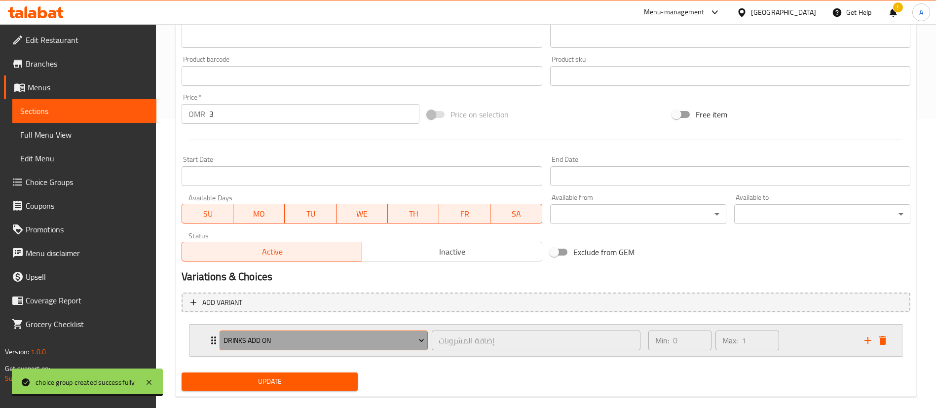
click at [320, 339] on span "Drinks Add on" at bounding box center [324, 341] width 201 height 12
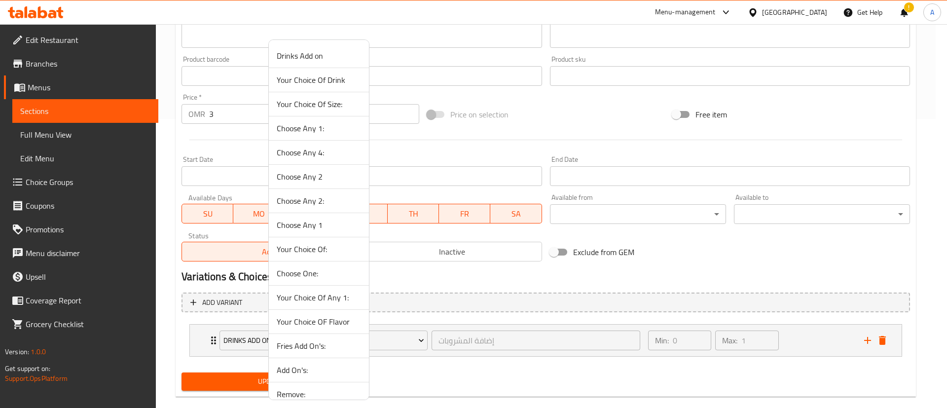
click at [328, 83] on span "Your Choice Of Drink" at bounding box center [319, 80] width 84 height 12
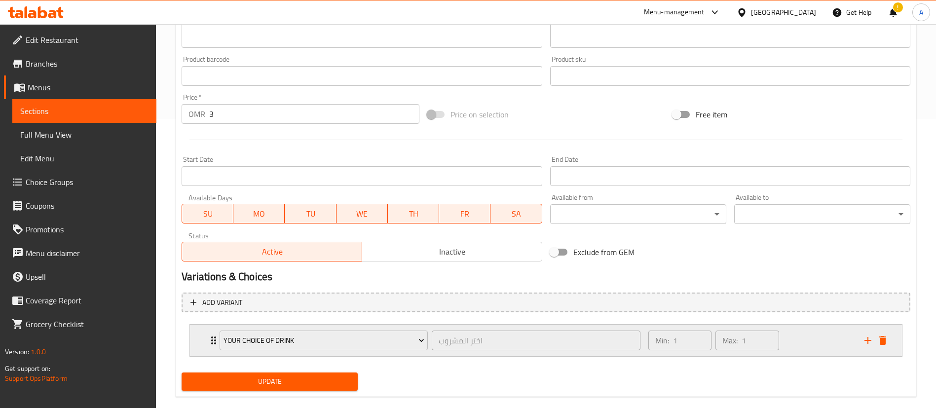
click at [809, 334] on div "Min: 1 ​ Max: 1 ​" at bounding box center [751, 341] width 216 height 32
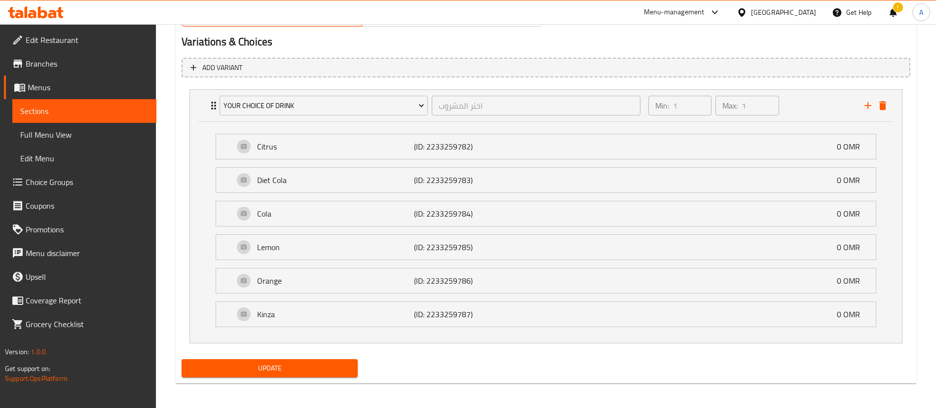
scroll to position [527, 0]
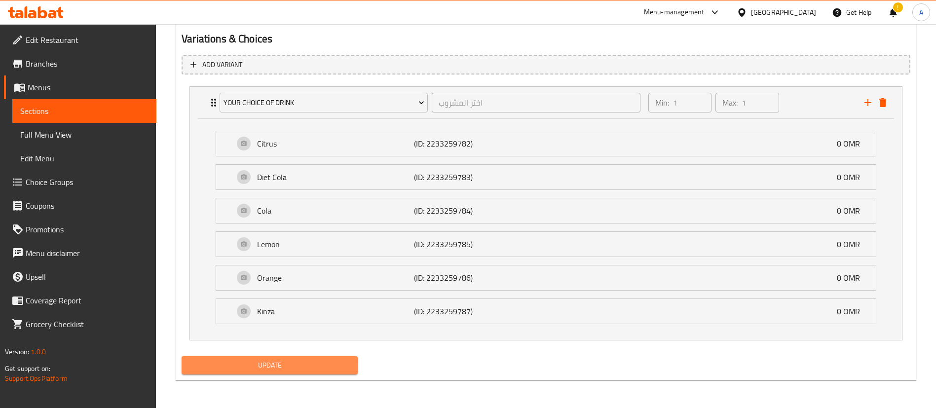
click at [241, 361] on span "Update" at bounding box center [269, 365] width 160 height 12
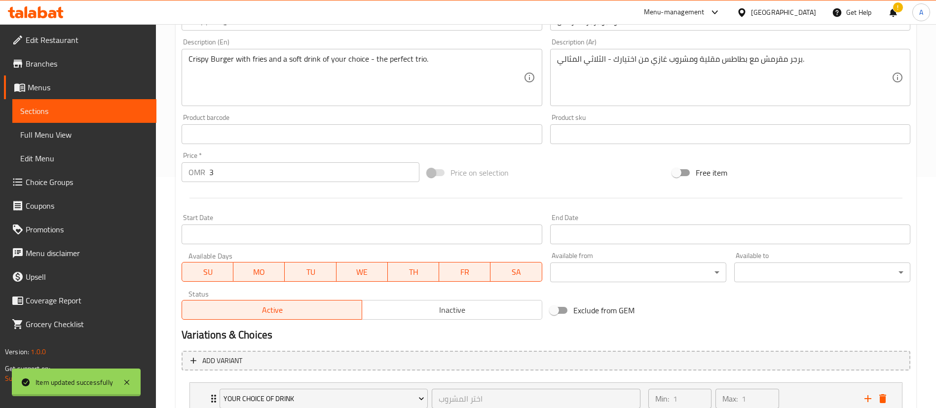
scroll to position [0, 0]
